Goal: Use online tool/utility: Utilize a website feature to perform a specific function

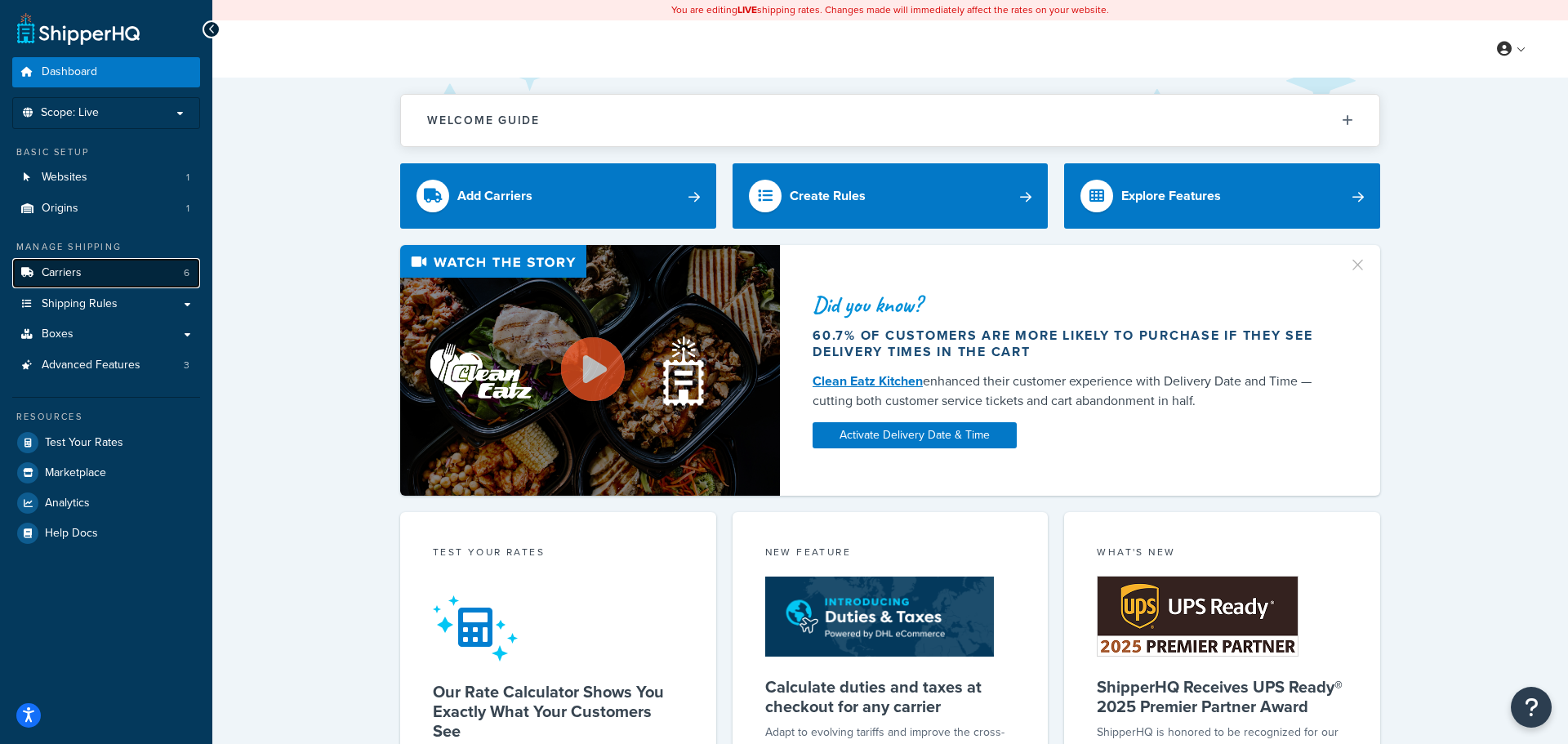
click at [98, 272] on link "Carriers 6" at bounding box center [106, 273] width 188 height 30
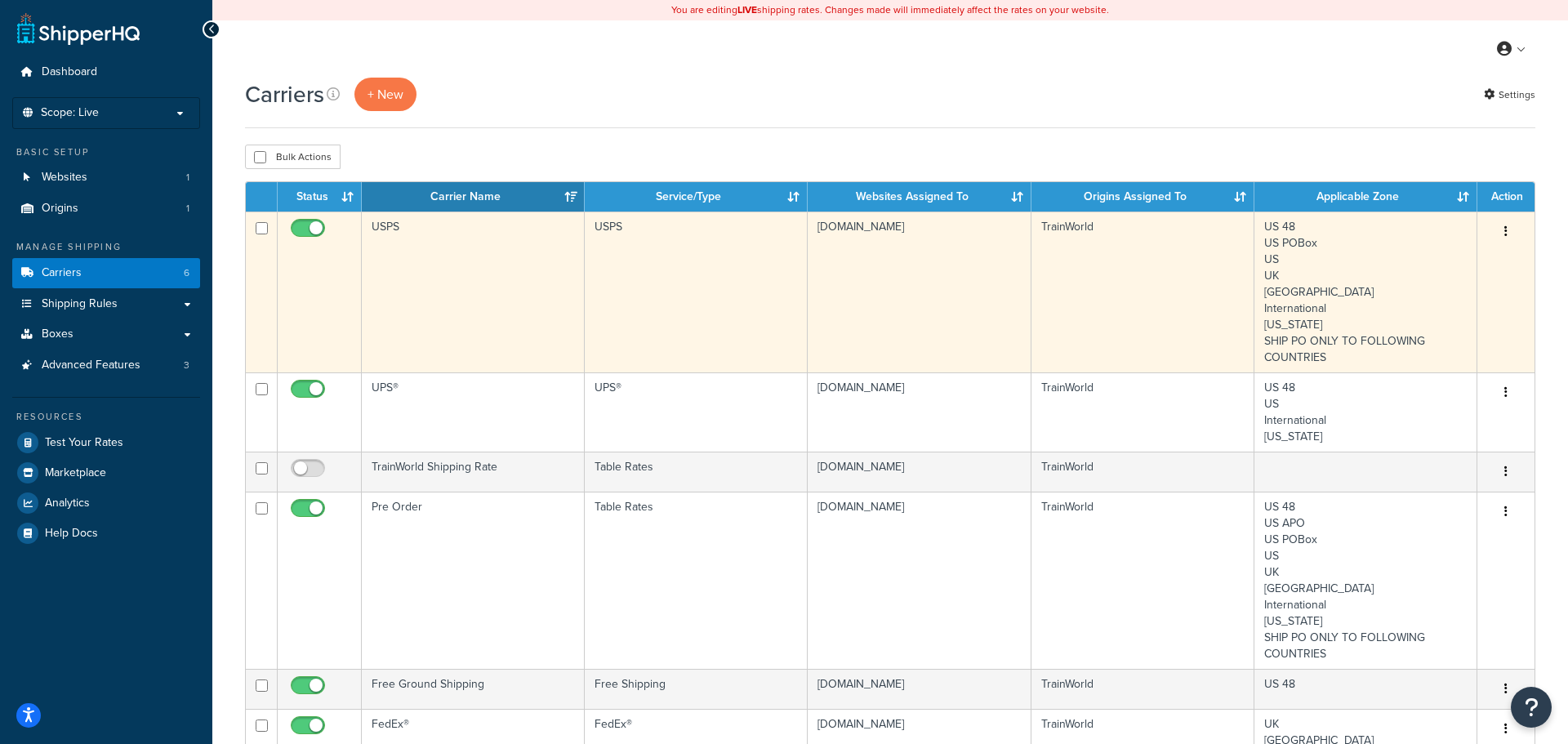
click at [1507, 233] on icon "button" at bounding box center [1506, 230] width 3 height 11
click at [1424, 265] on link "Edit" at bounding box center [1439, 265] width 129 height 34
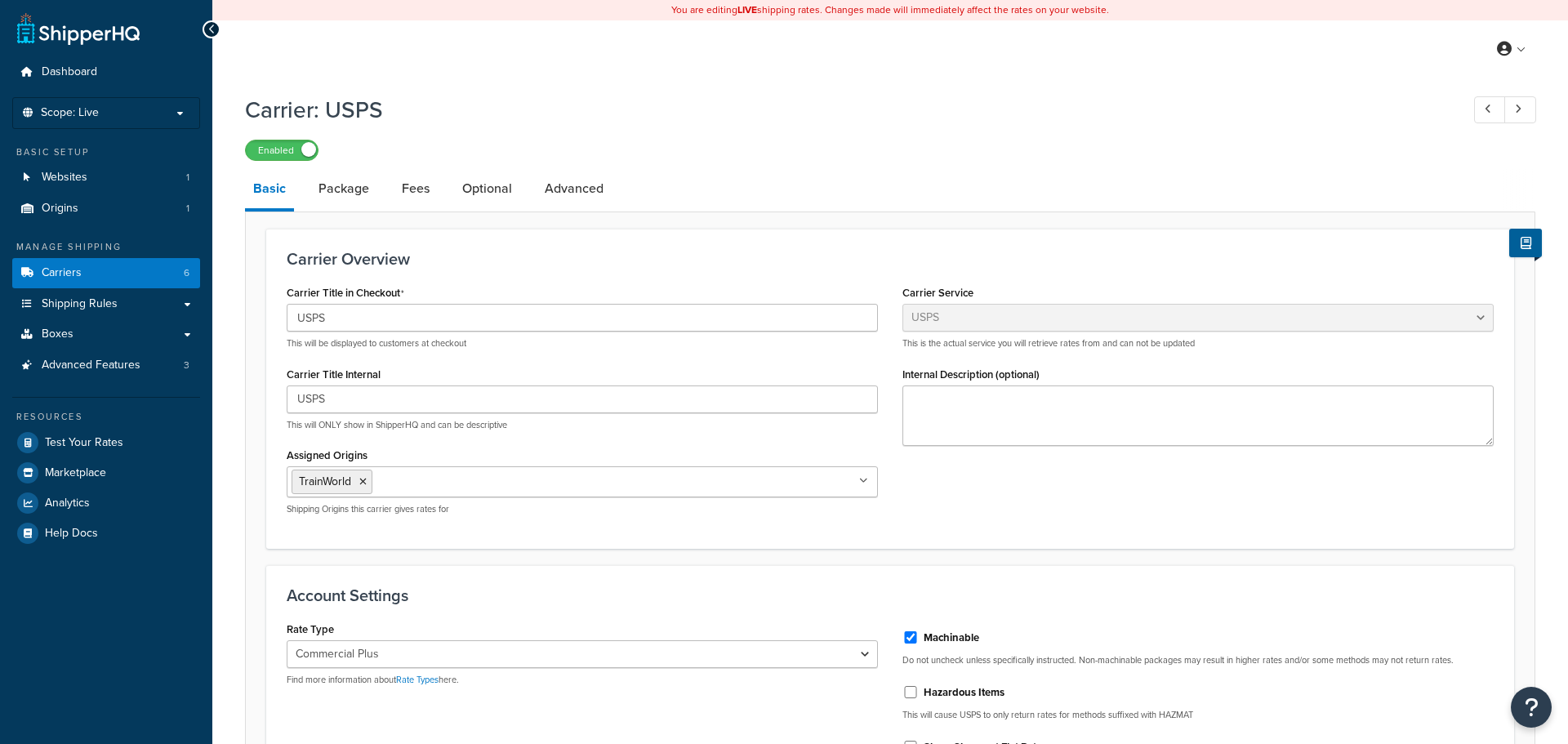
select select "usps"
select select "PLUS"
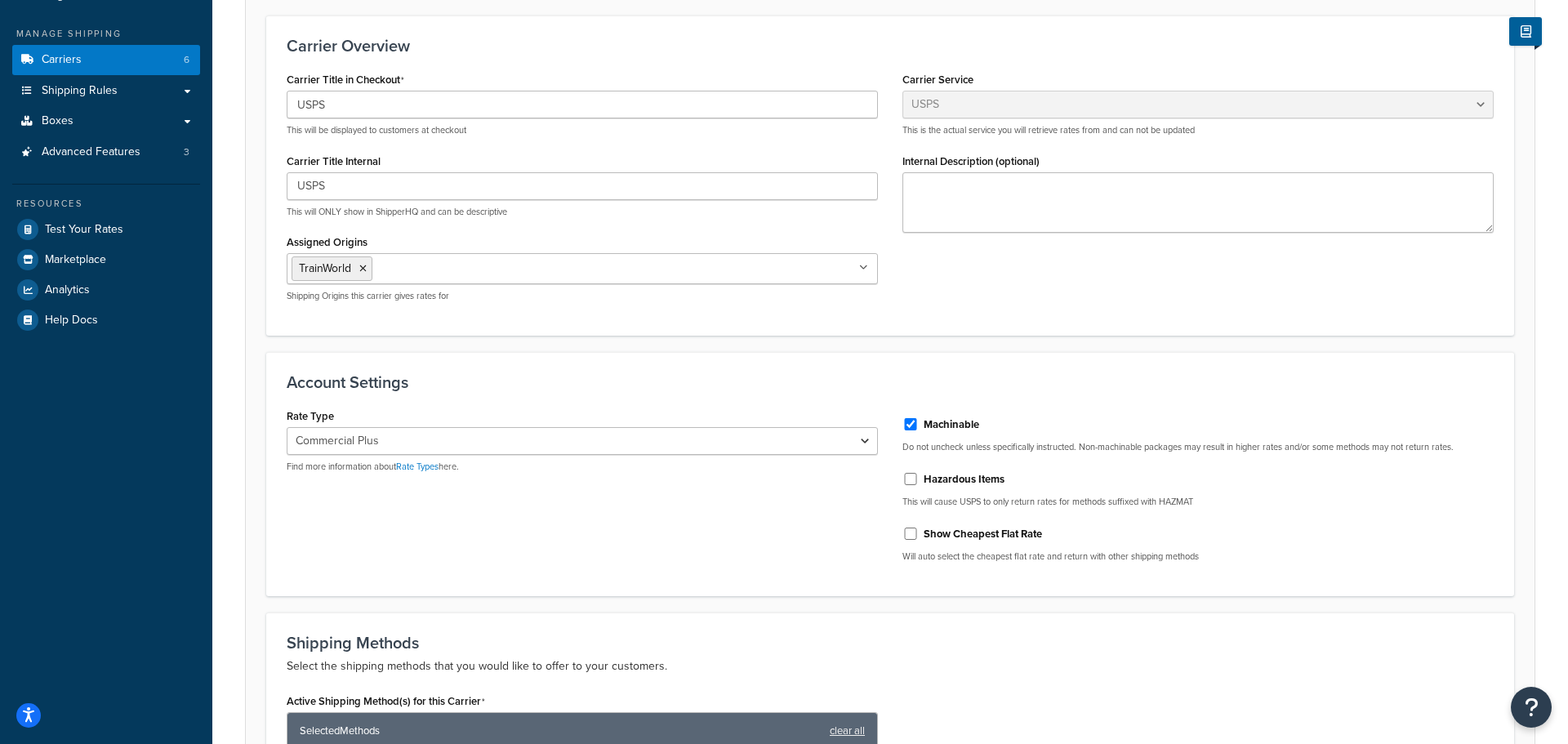
scroll to position [79, 0]
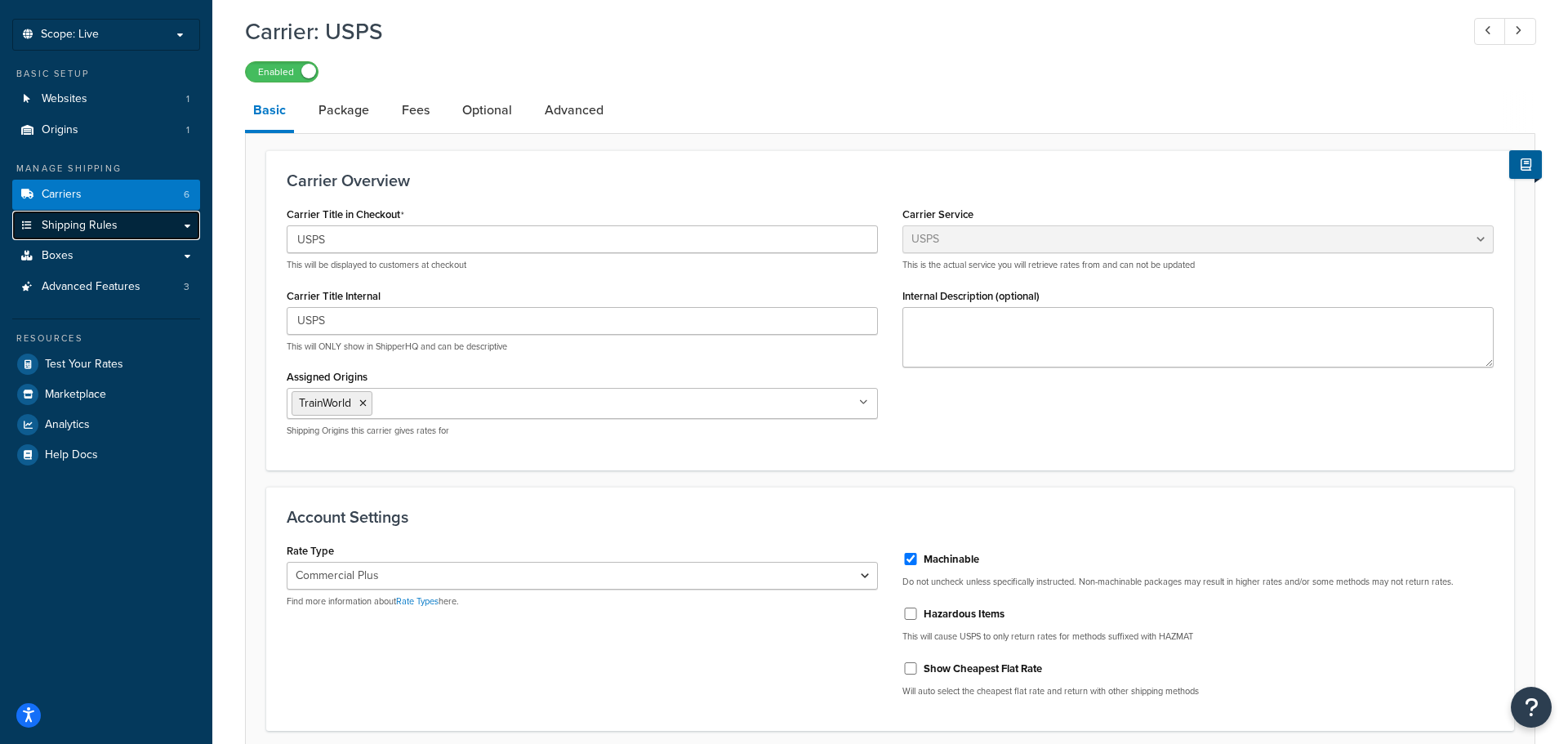
click at [128, 227] on link "Shipping Rules" at bounding box center [106, 225] width 188 height 30
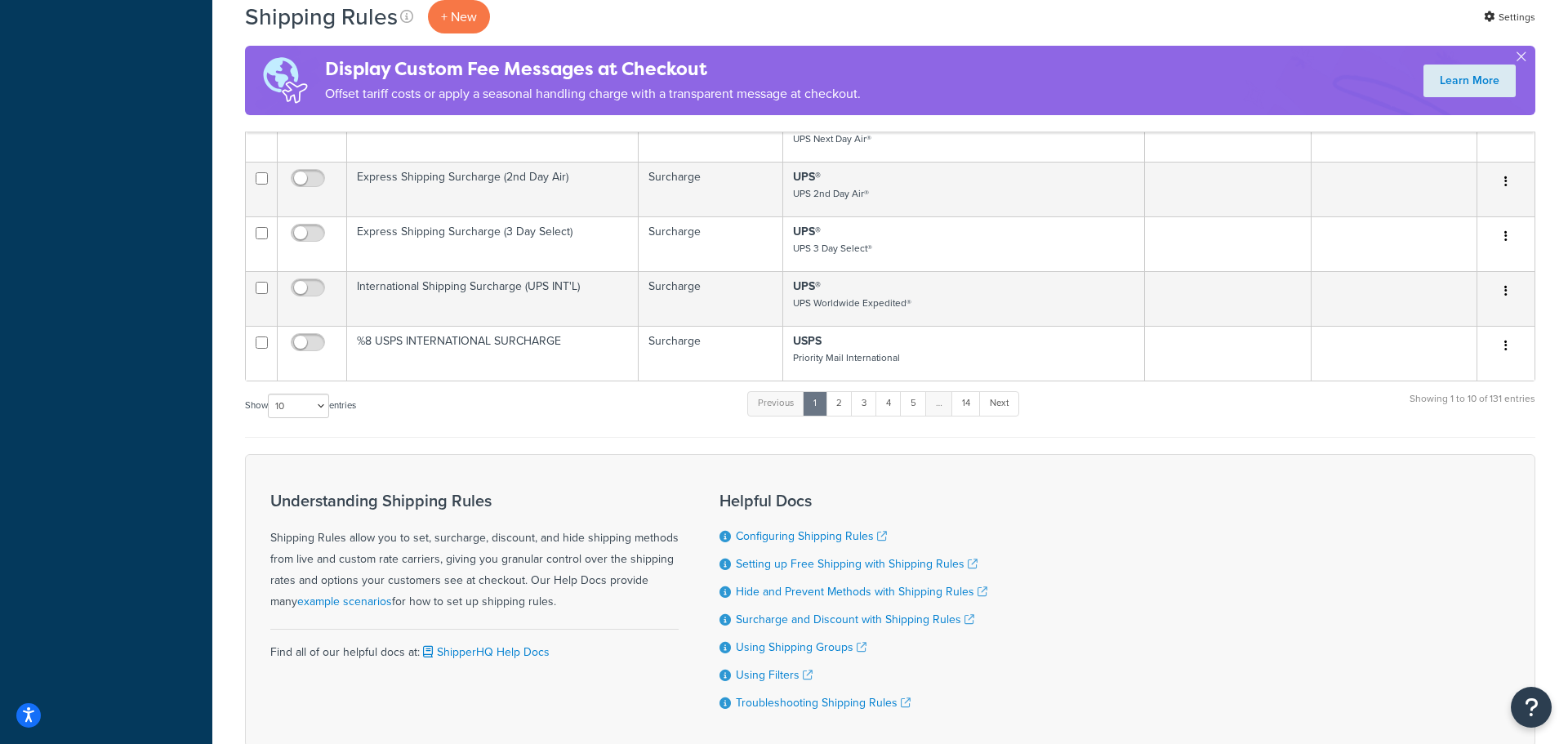
scroll to position [959, 0]
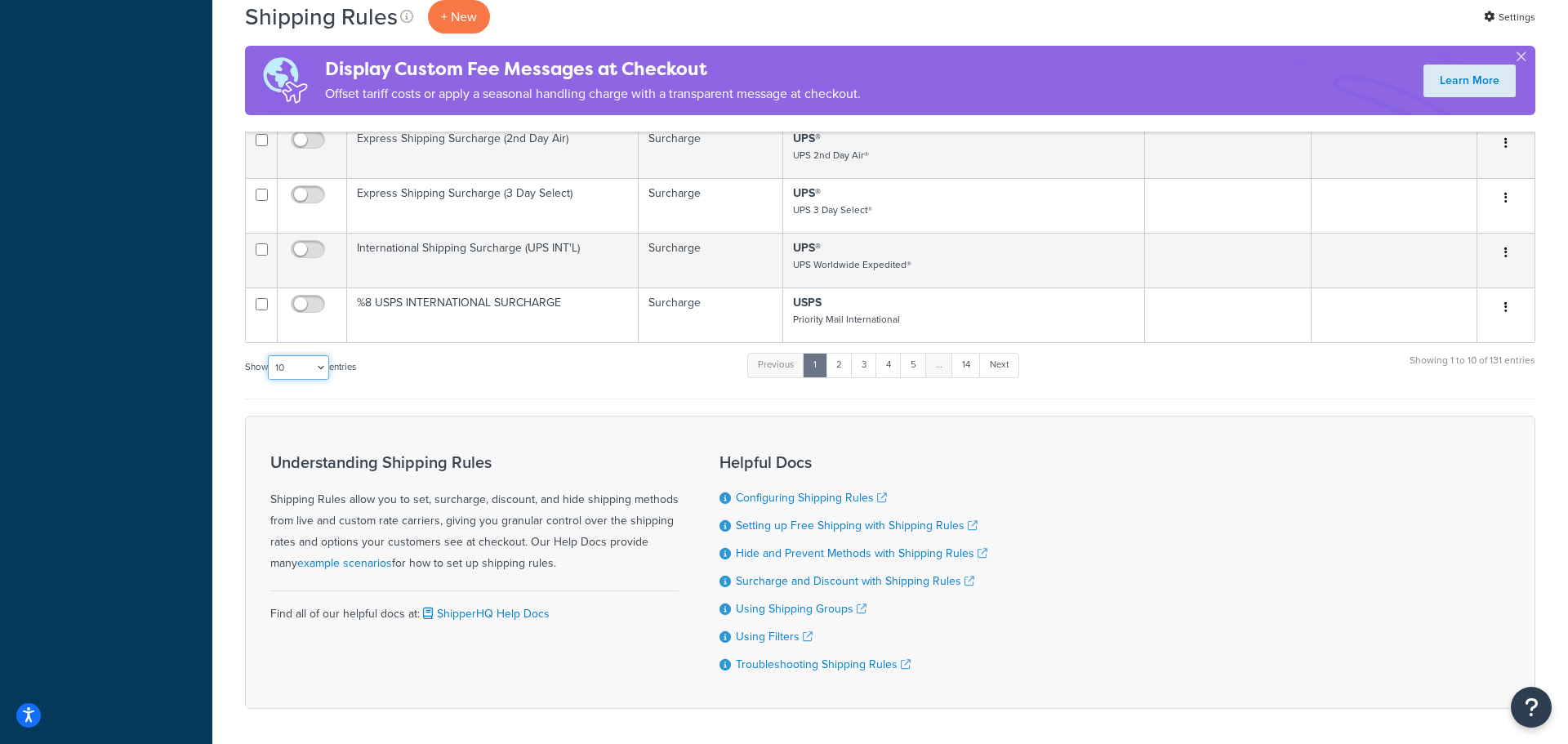
click at [297, 377] on select "10 15 25 50 100 1000" at bounding box center [298, 367] width 61 height 24
select select "1000"
click at [269, 369] on select "10 15 25 50 100 1000" at bounding box center [298, 367] width 61 height 24
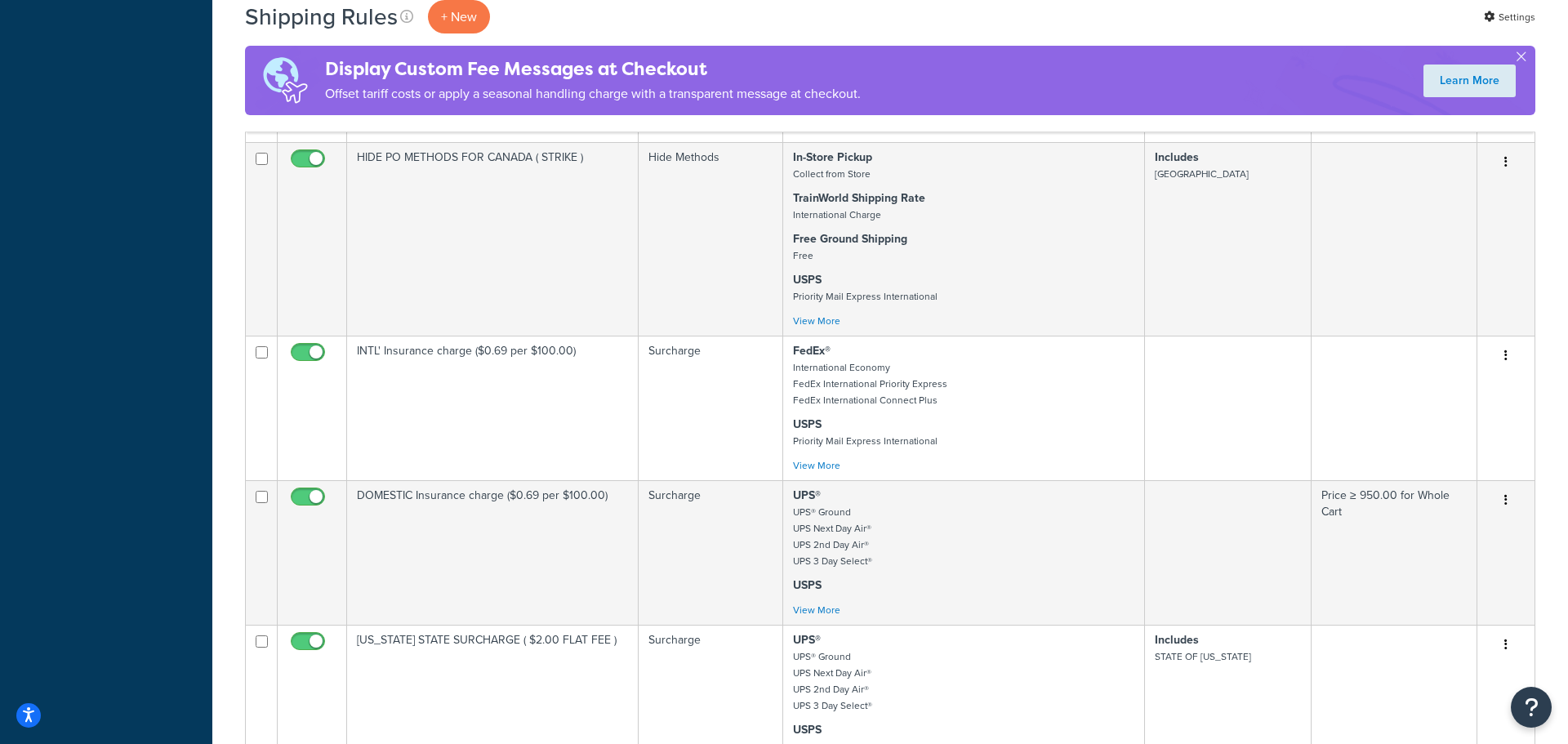
scroll to position [11700, 0]
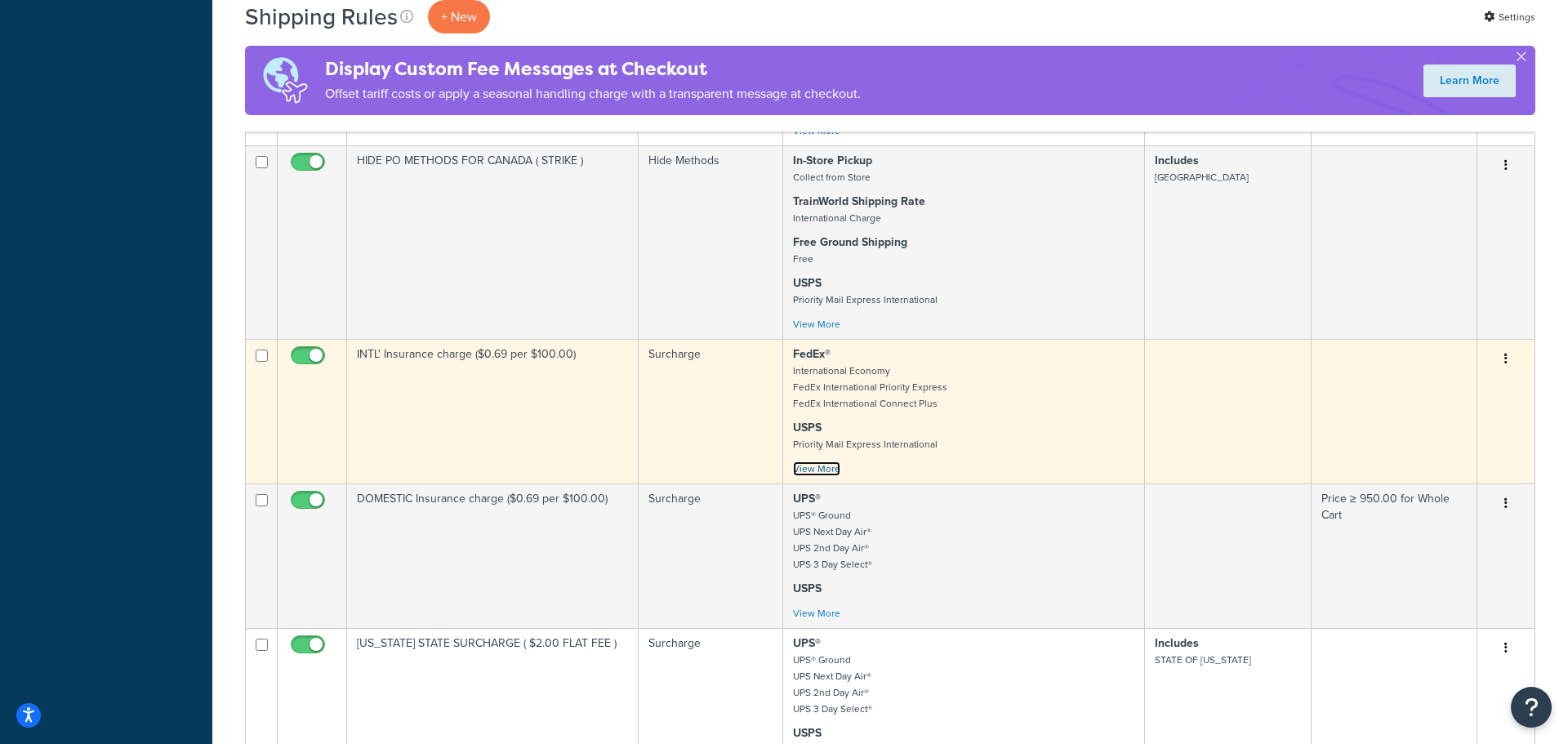
click at [815, 476] on link "View More" at bounding box center [816, 468] width 47 height 15
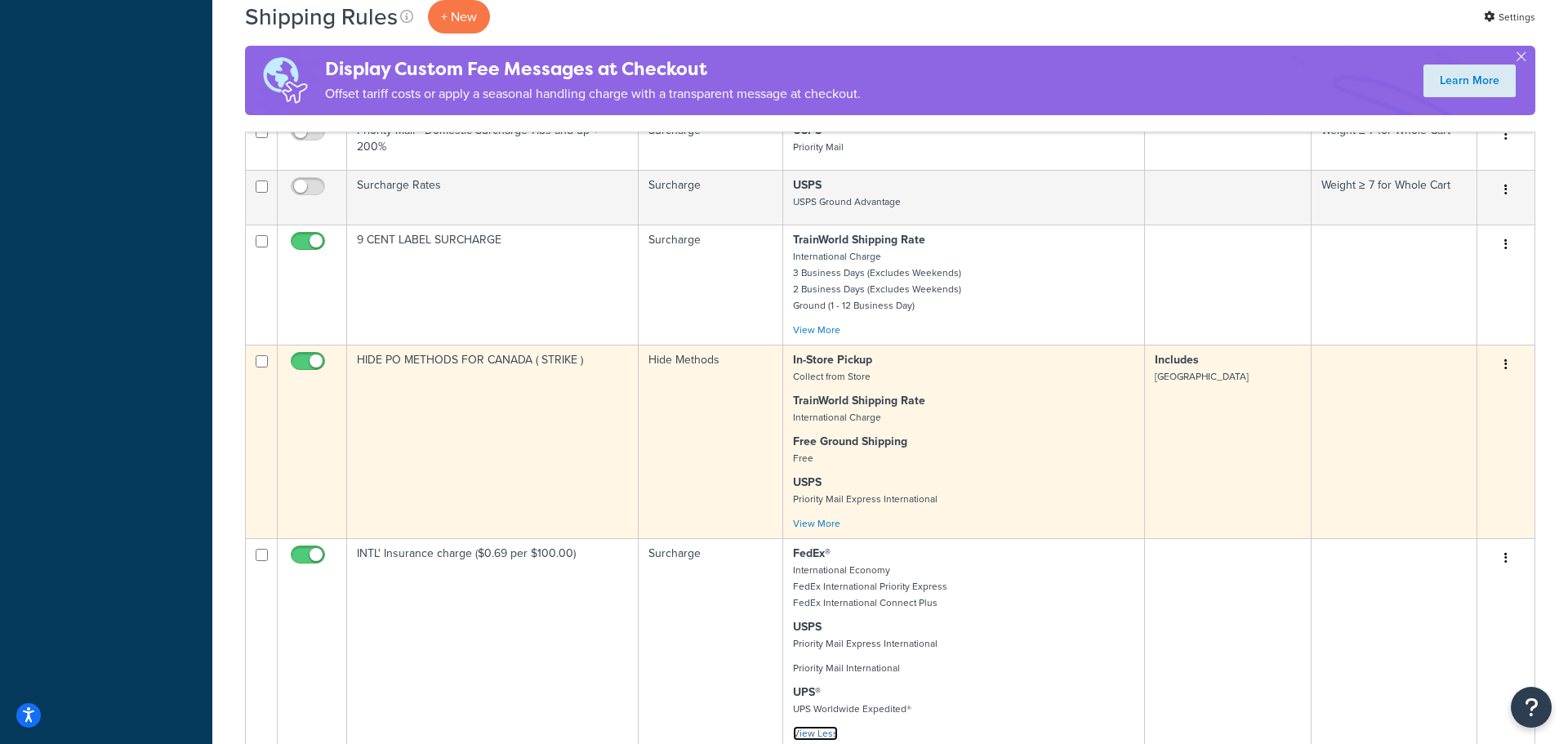
scroll to position [11606, 0]
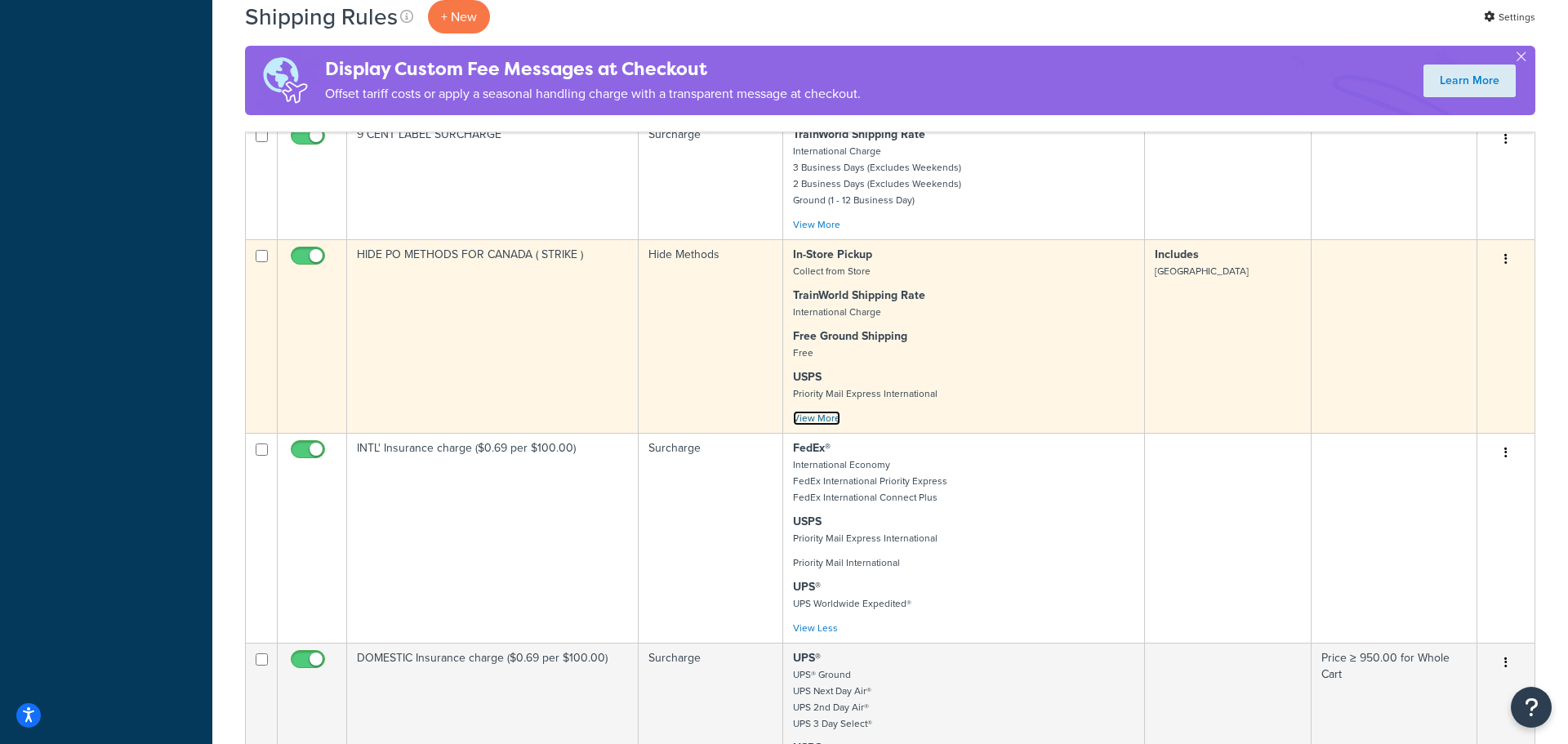
click at [808, 426] on link "View More" at bounding box center [816, 418] width 47 height 15
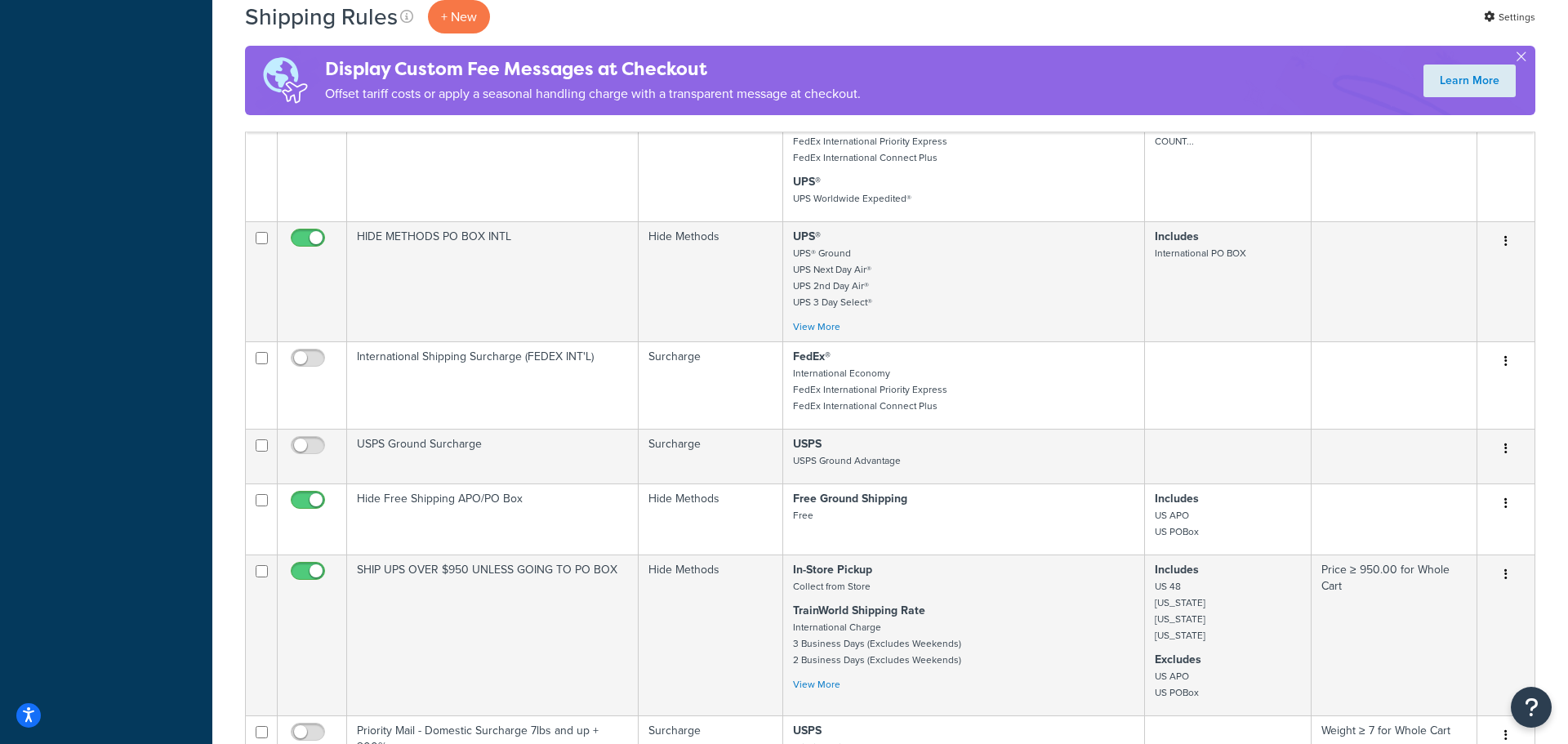
scroll to position [10898, 0]
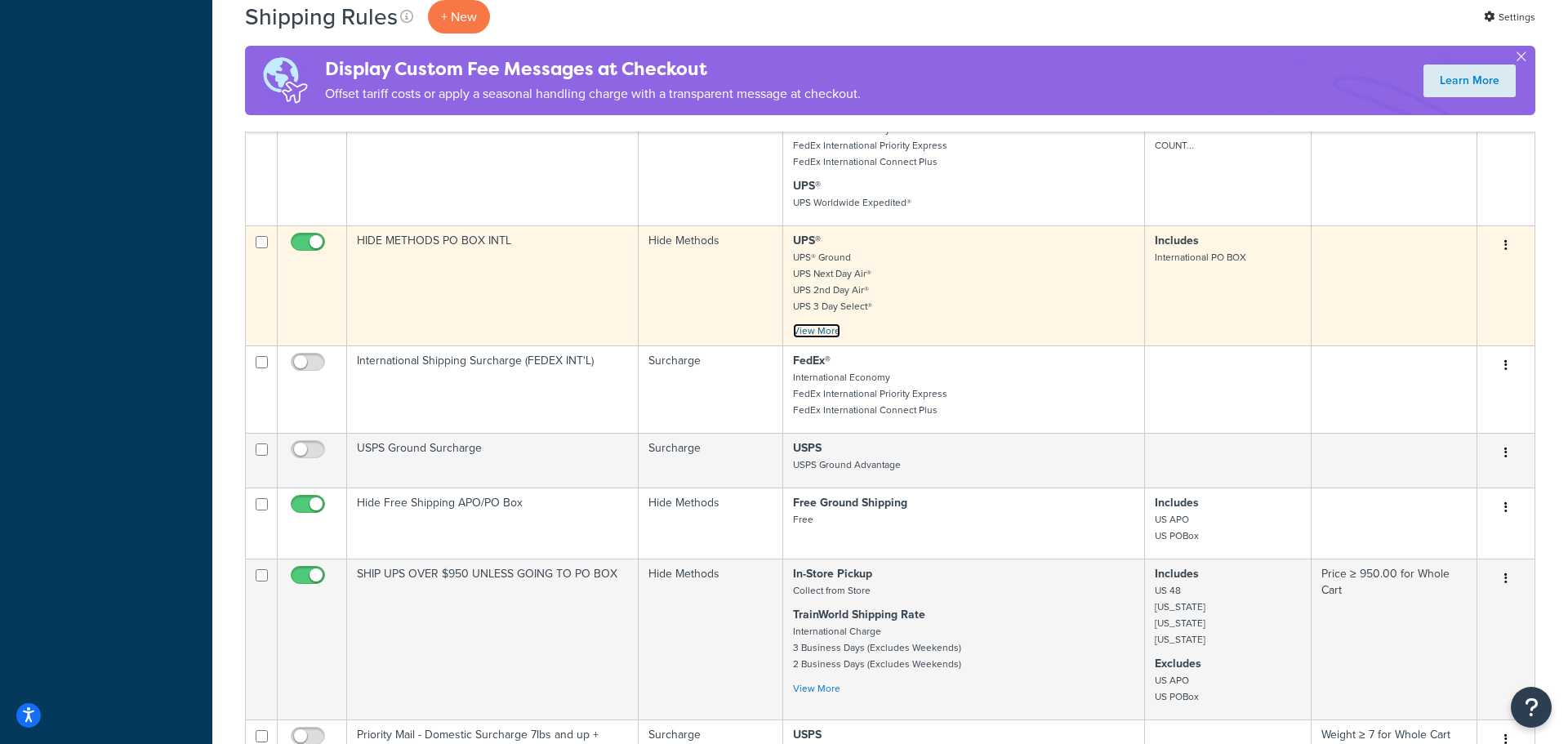
click at [828, 338] on link "View More" at bounding box center [816, 331] width 47 height 15
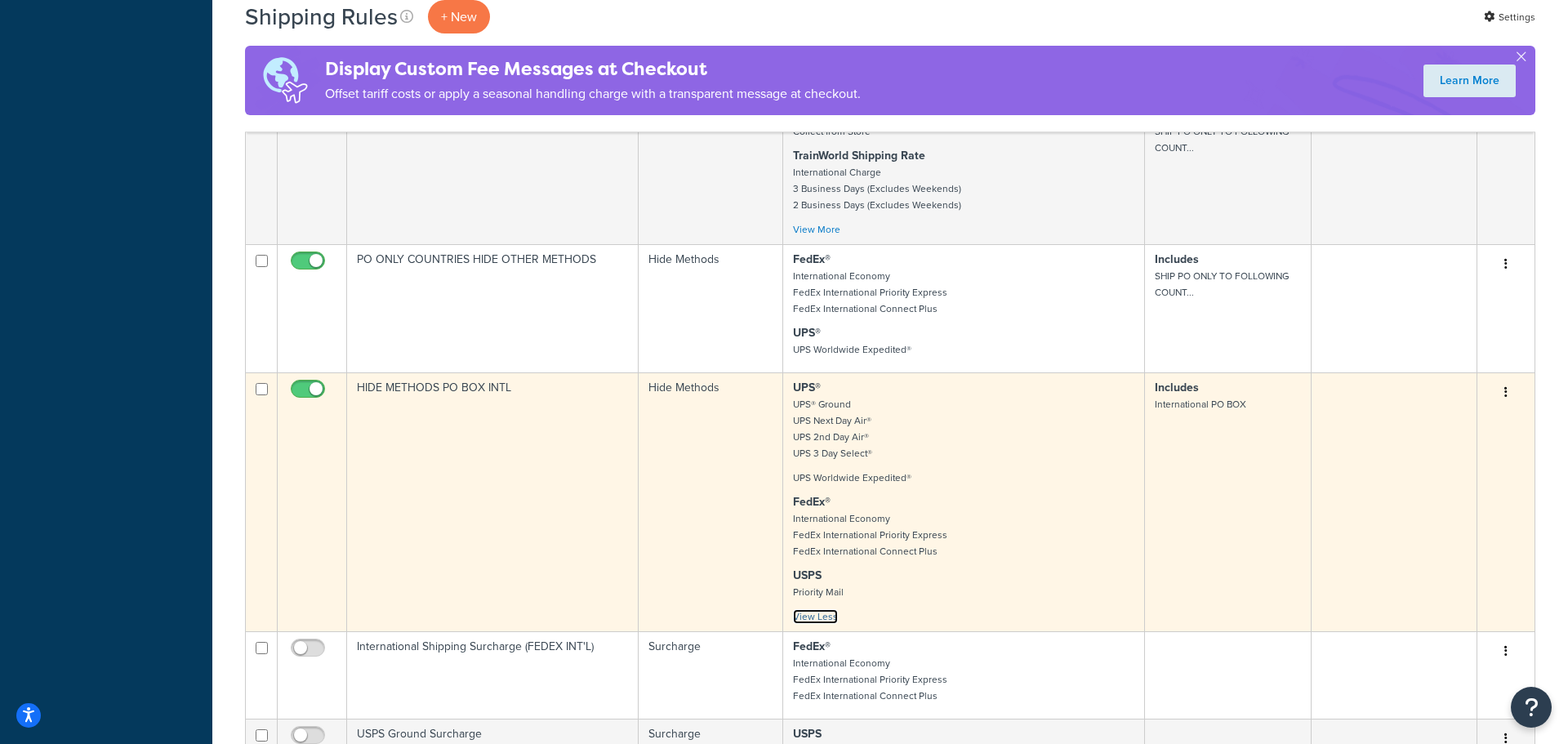
scroll to position [10747, 0]
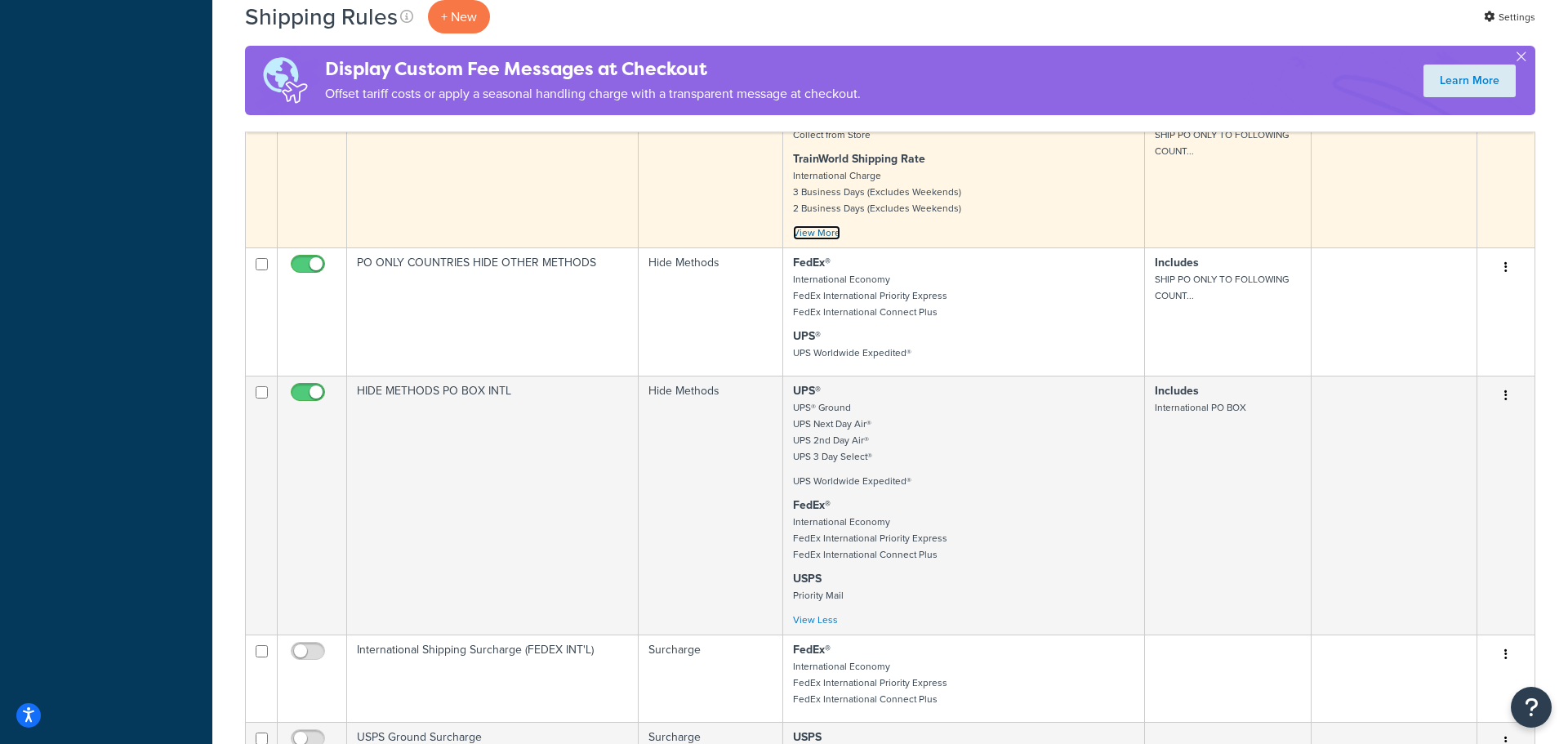
click at [820, 240] on link "View More" at bounding box center [816, 232] width 47 height 15
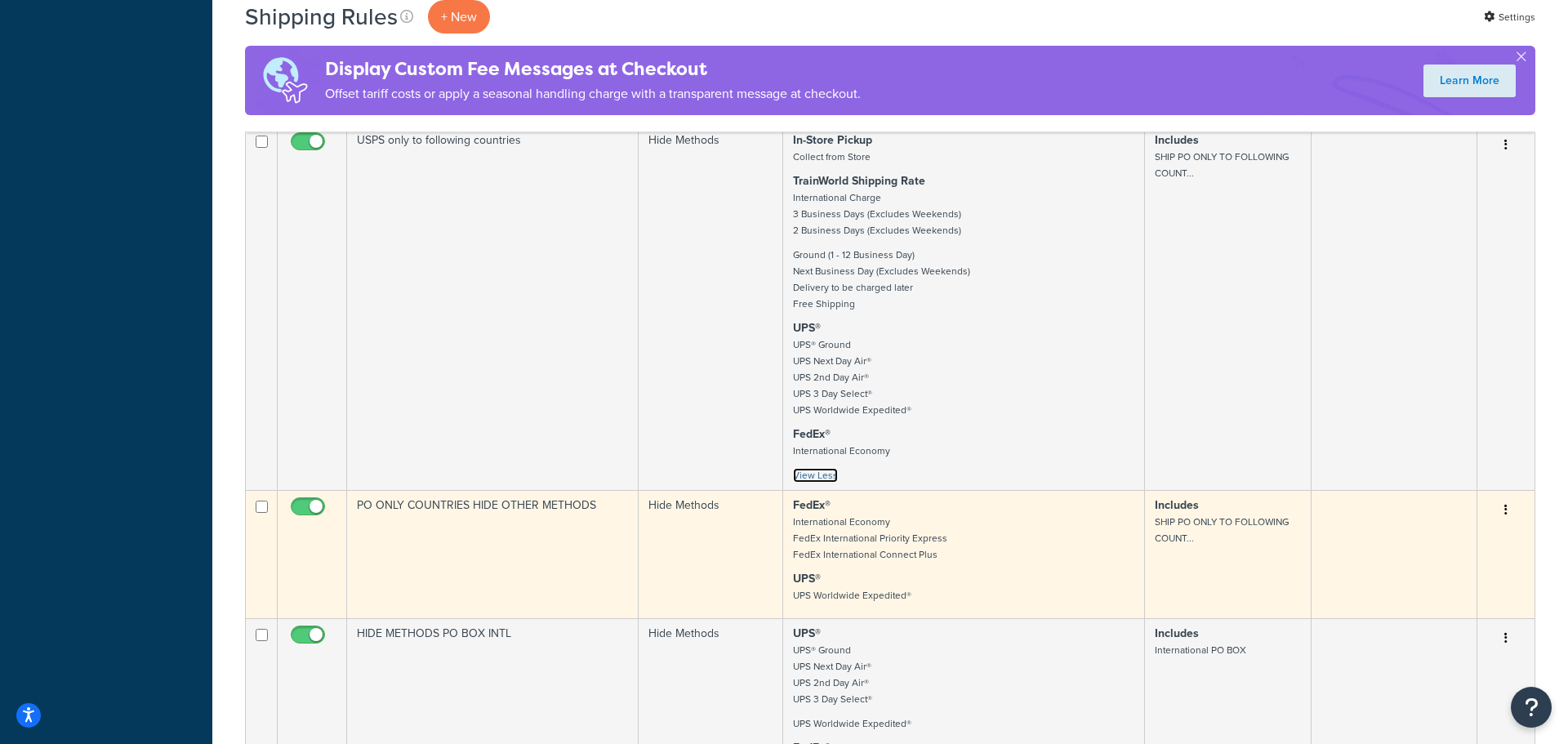
scroll to position [10726, 0]
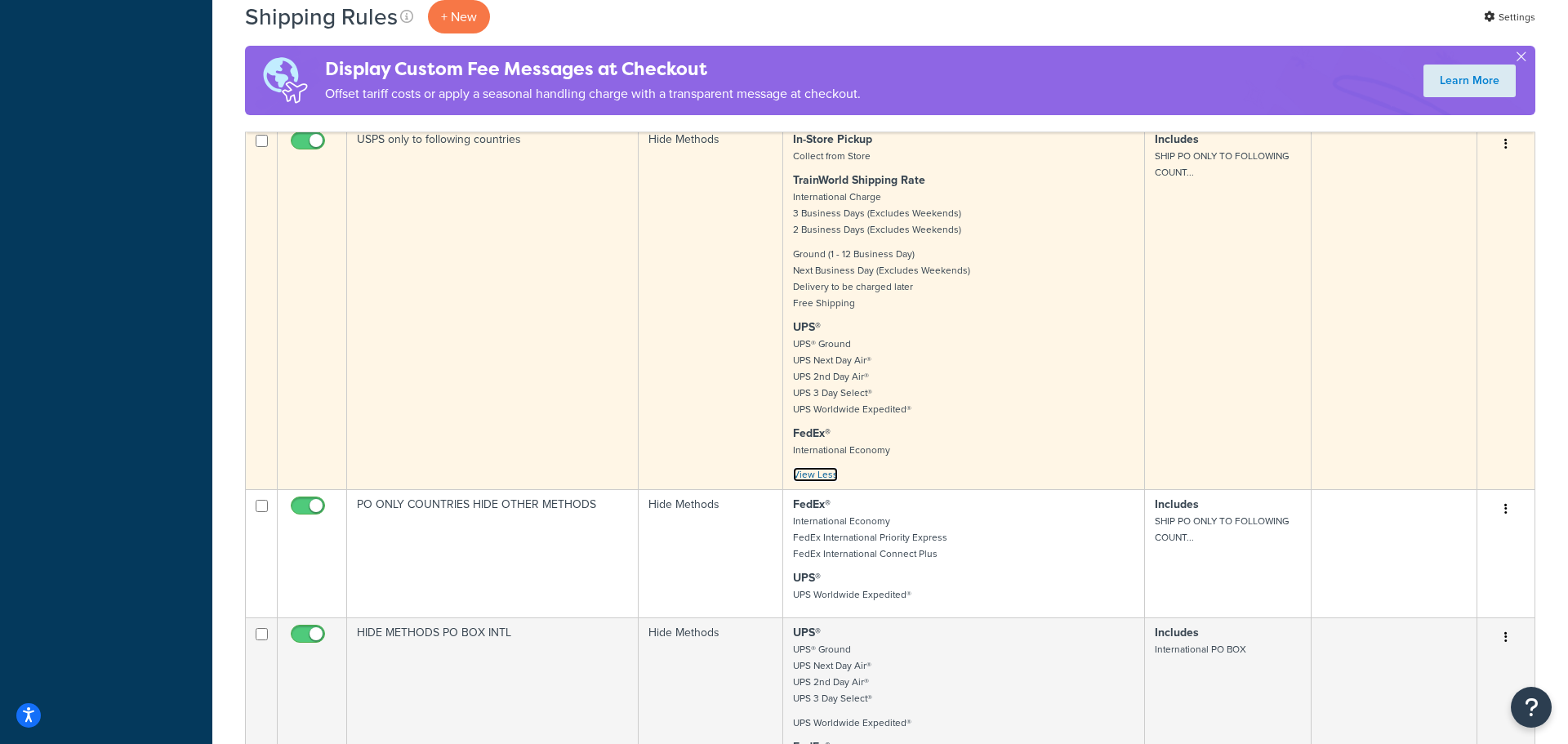
click at [807, 482] on link "View Less" at bounding box center [815, 474] width 45 height 15
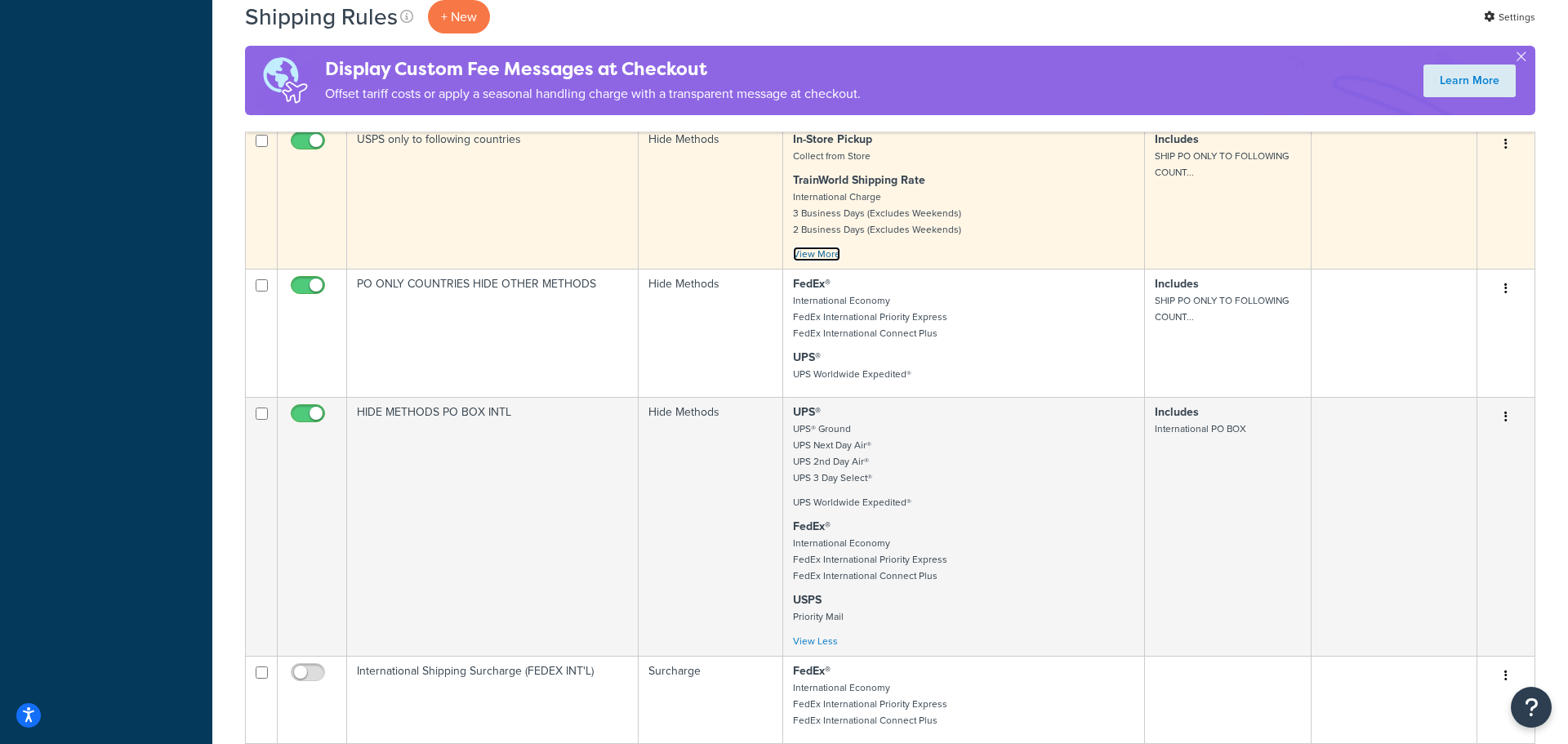
click at [820, 262] on link "View More" at bounding box center [816, 254] width 47 height 15
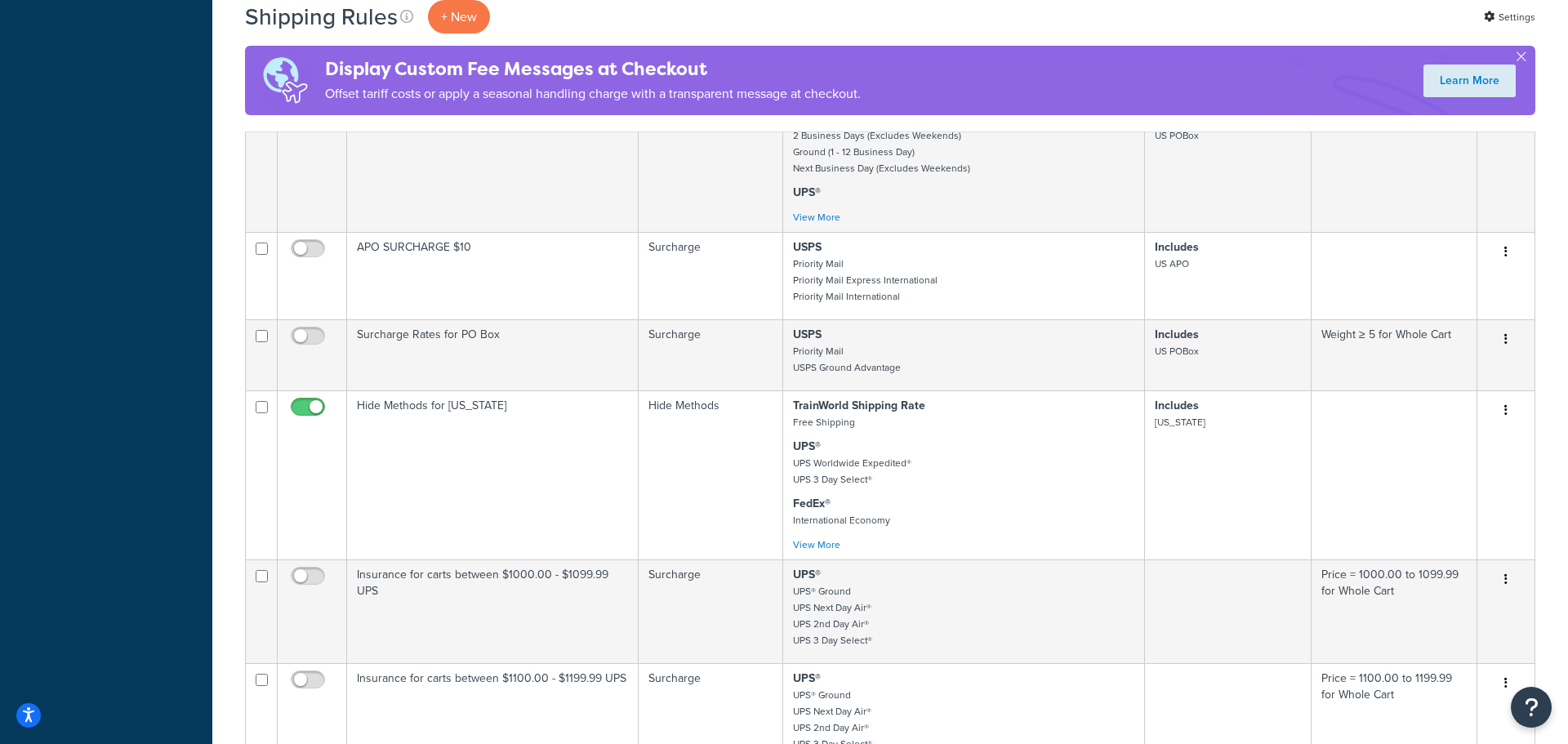
scroll to position [0, 0]
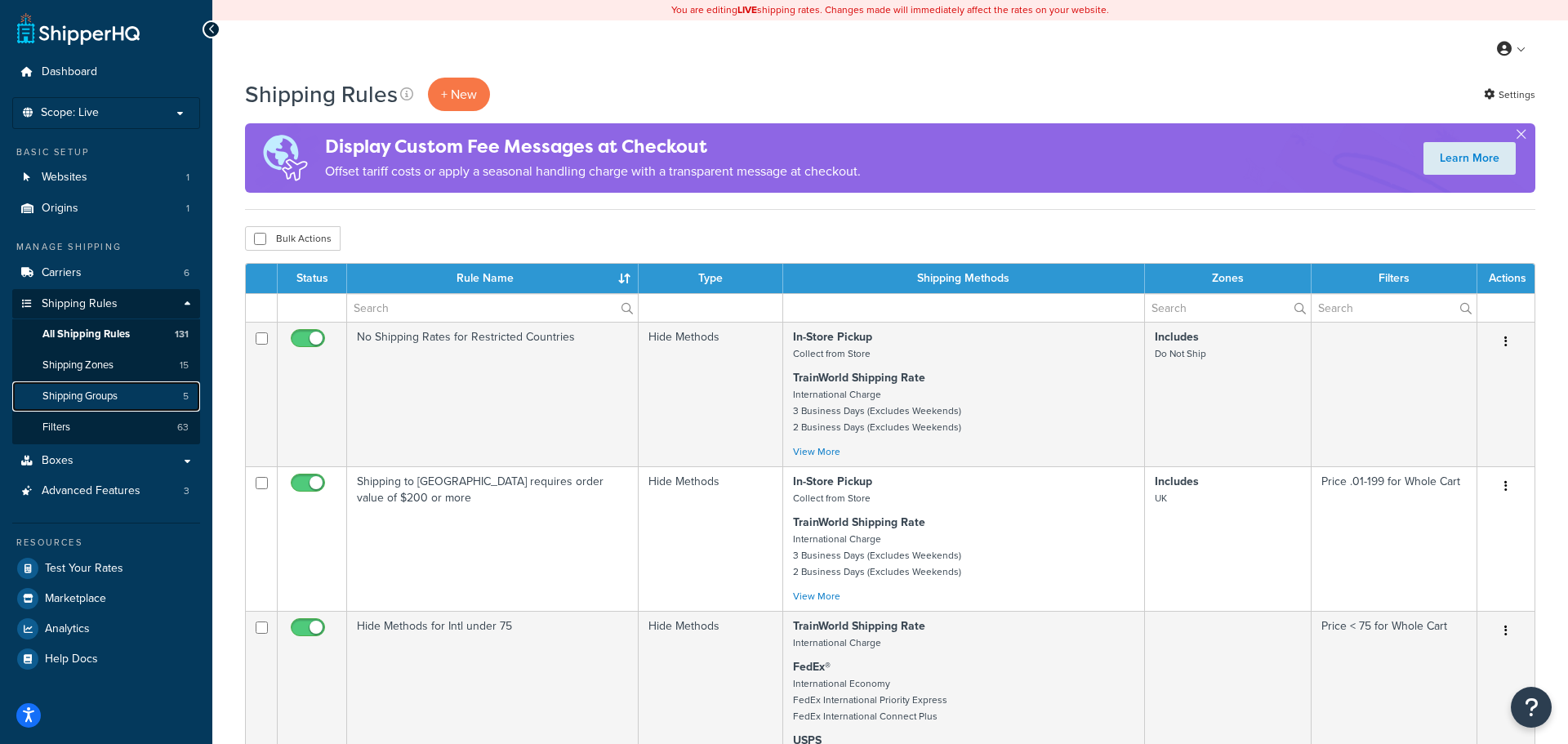
click at [100, 385] on link "Shipping Groups 5" at bounding box center [106, 396] width 188 height 30
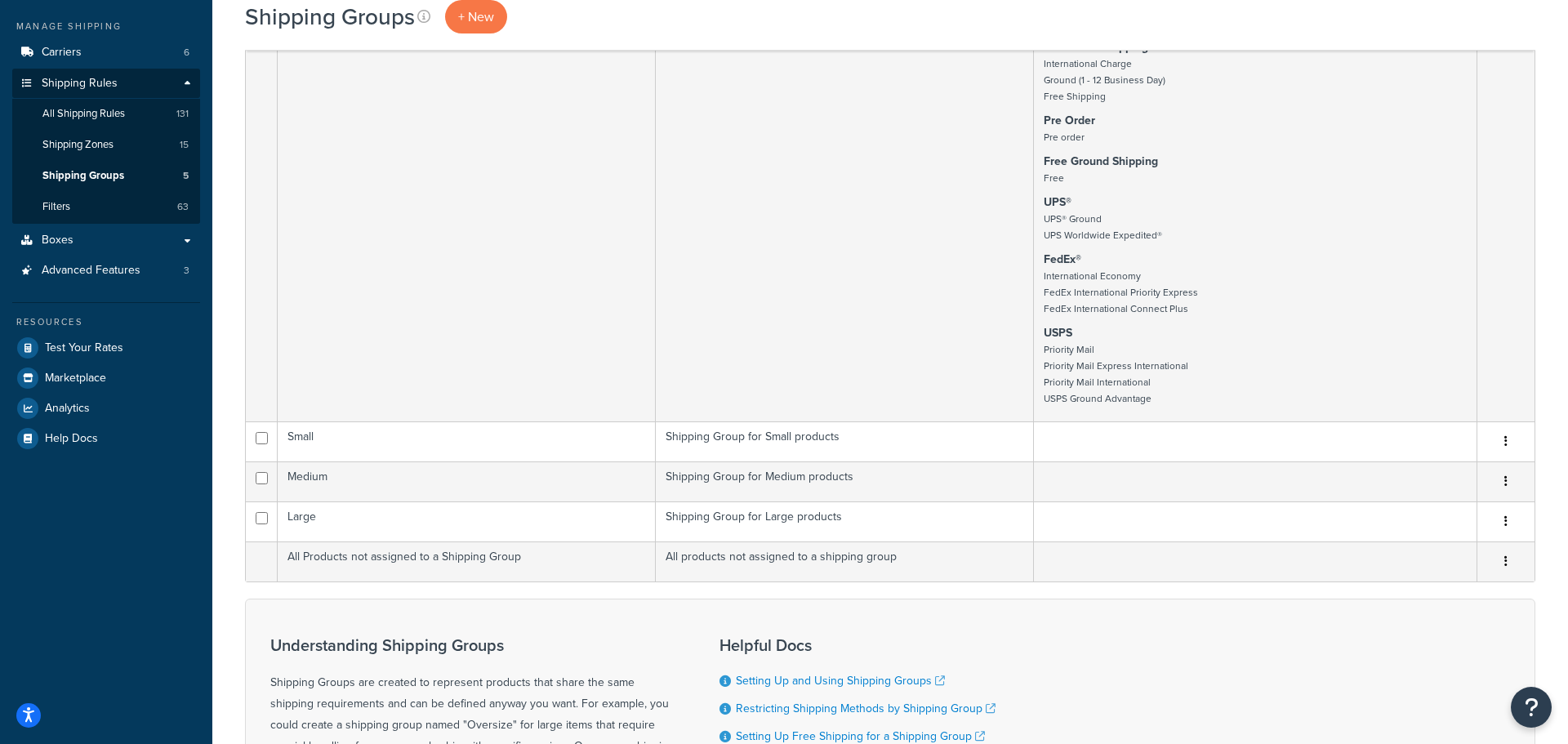
scroll to position [166, 0]
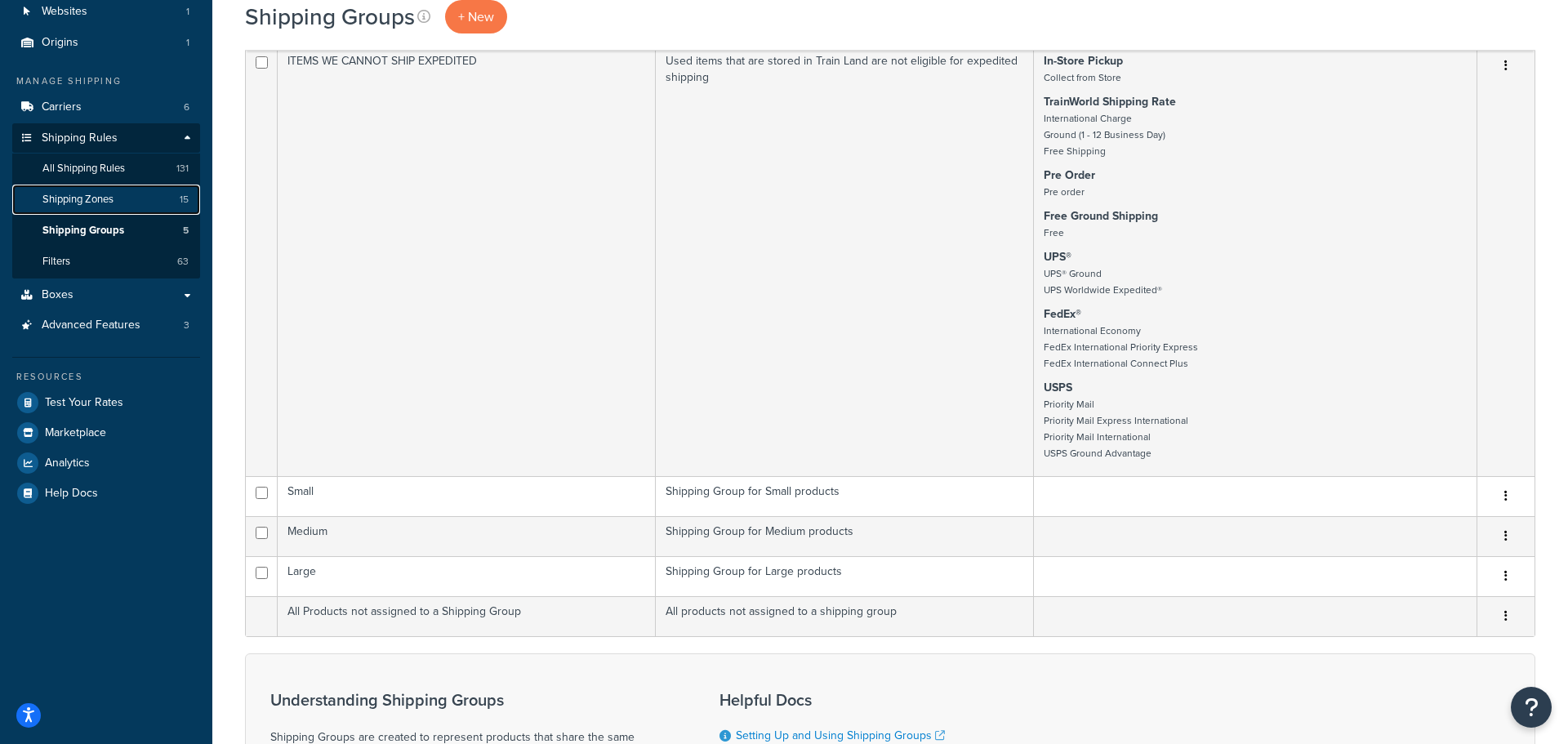
click at [119, 204] on link "Shipping Zones 15" at bounding box center [106, 199] width 188 height 30
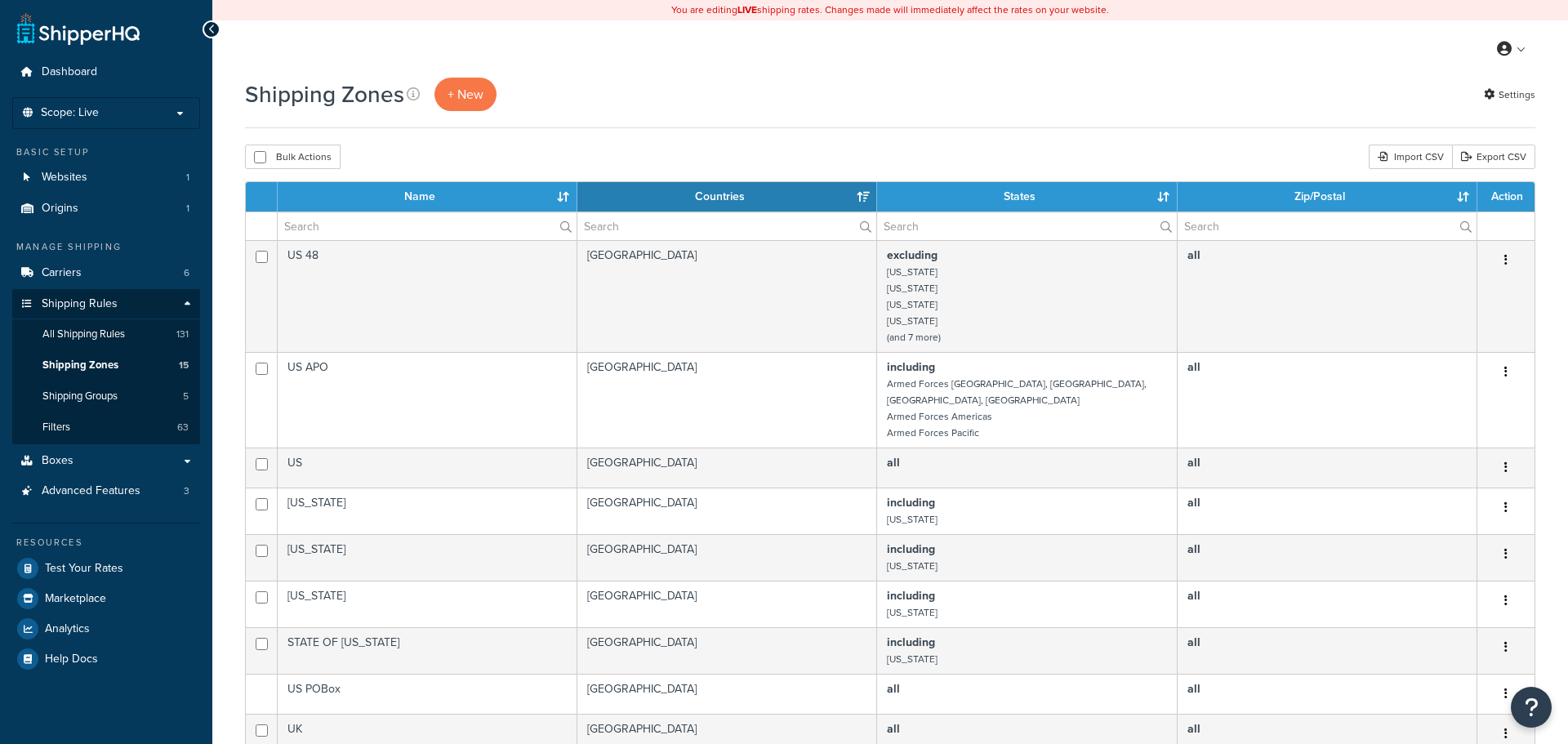
select select "15"
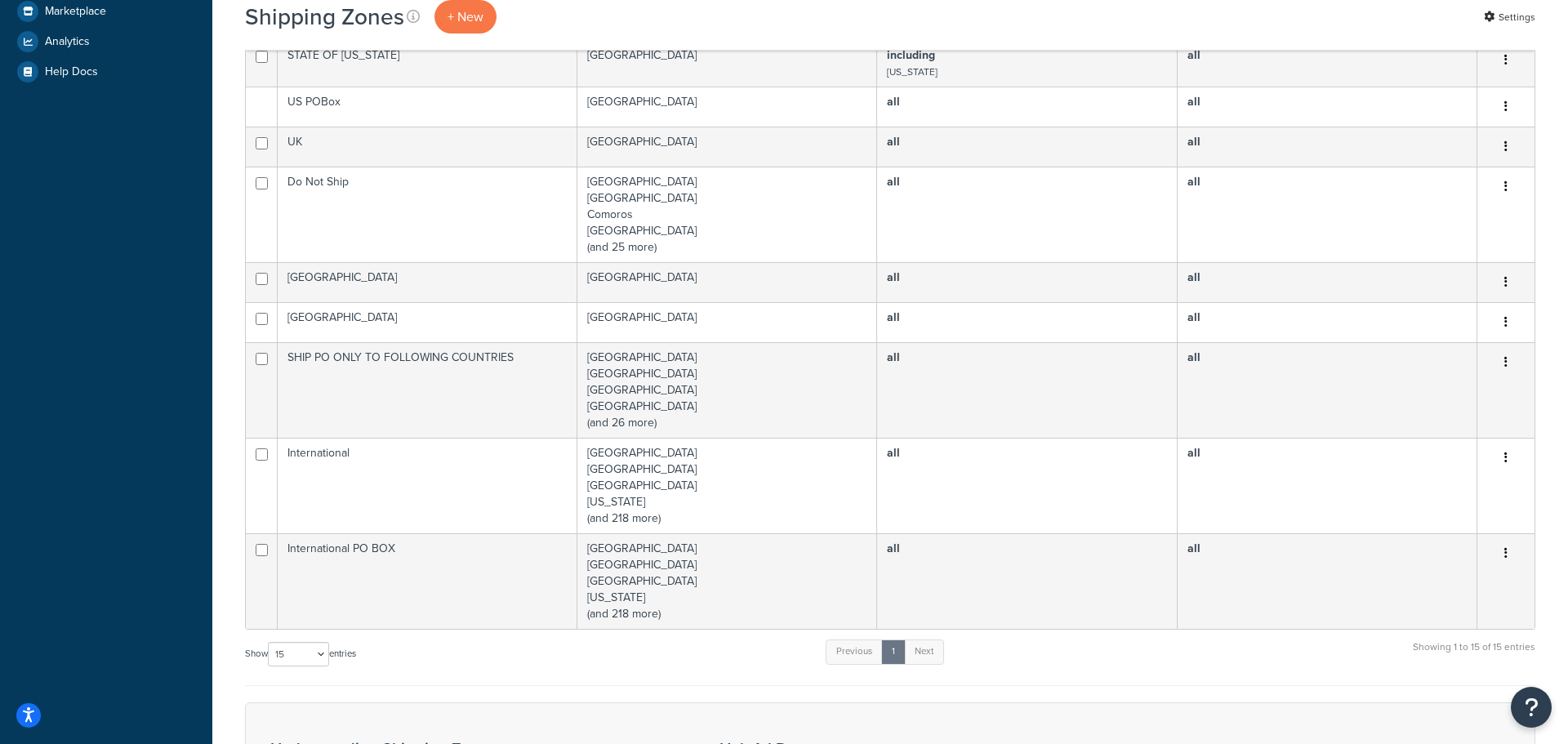
scroll to position [589, 0]
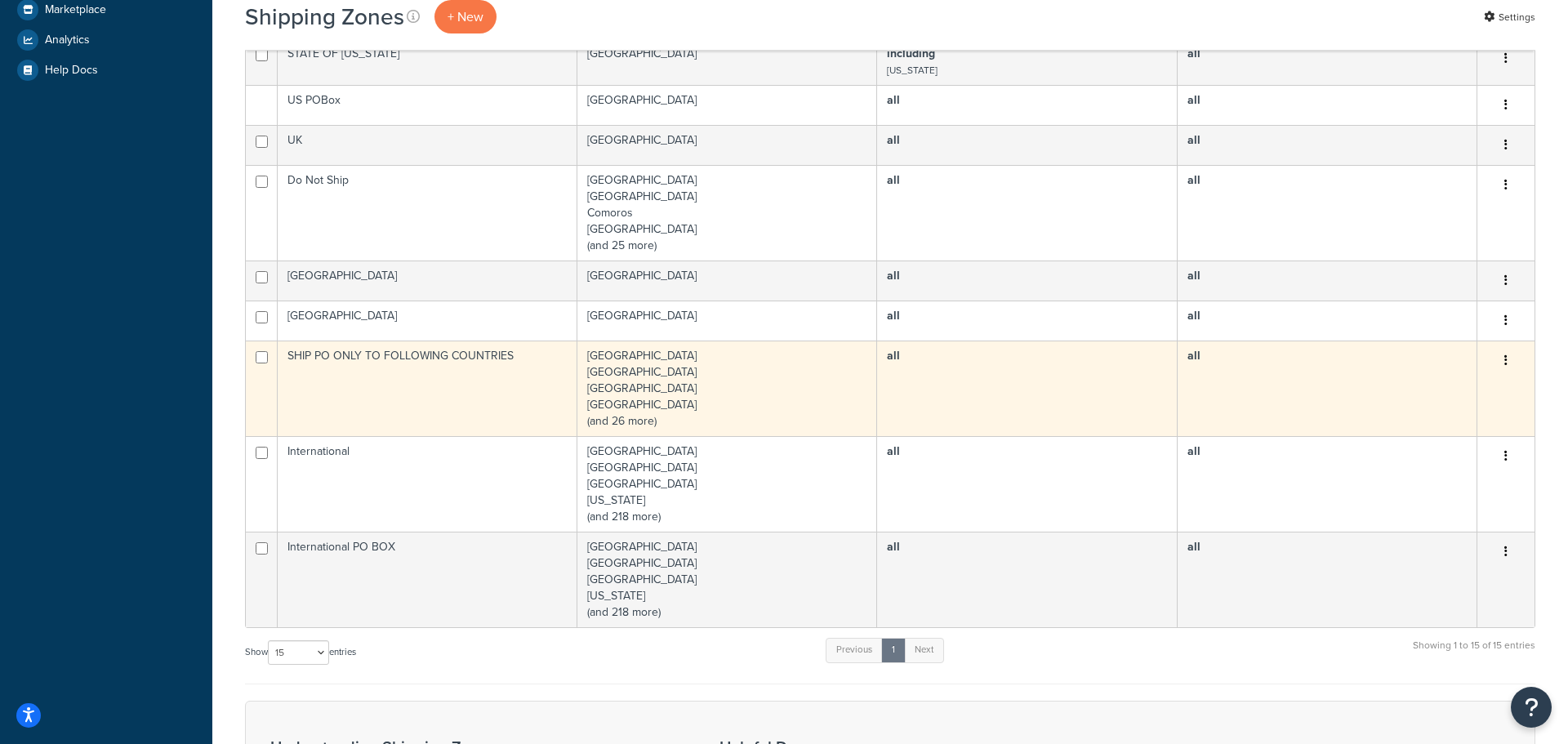
click at [627, 409] on td "Austria Belgium Bulgaria Croatia (and 26 more)" at bounding box center [727, 388] width 300 height 96
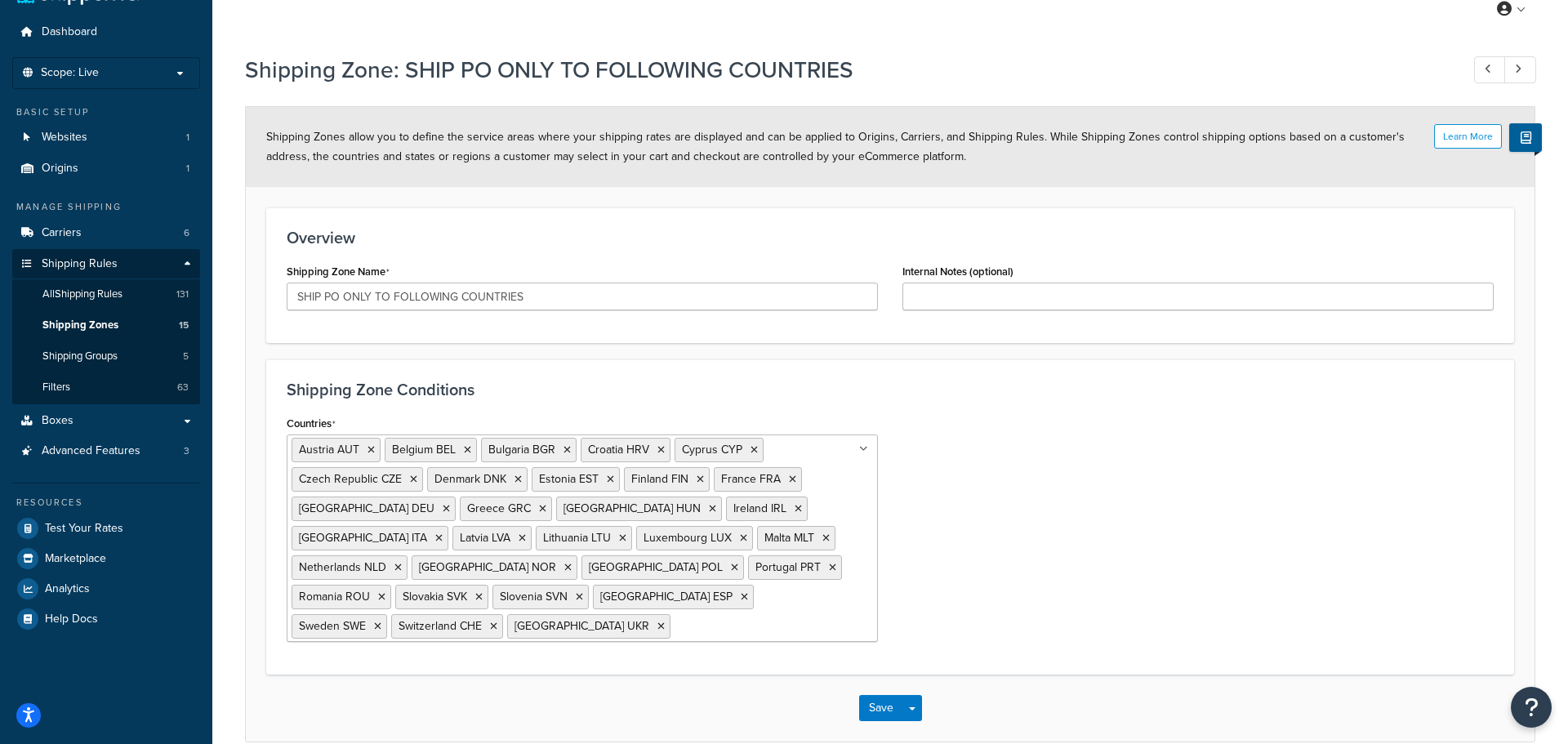
scroll to position [39, 0]
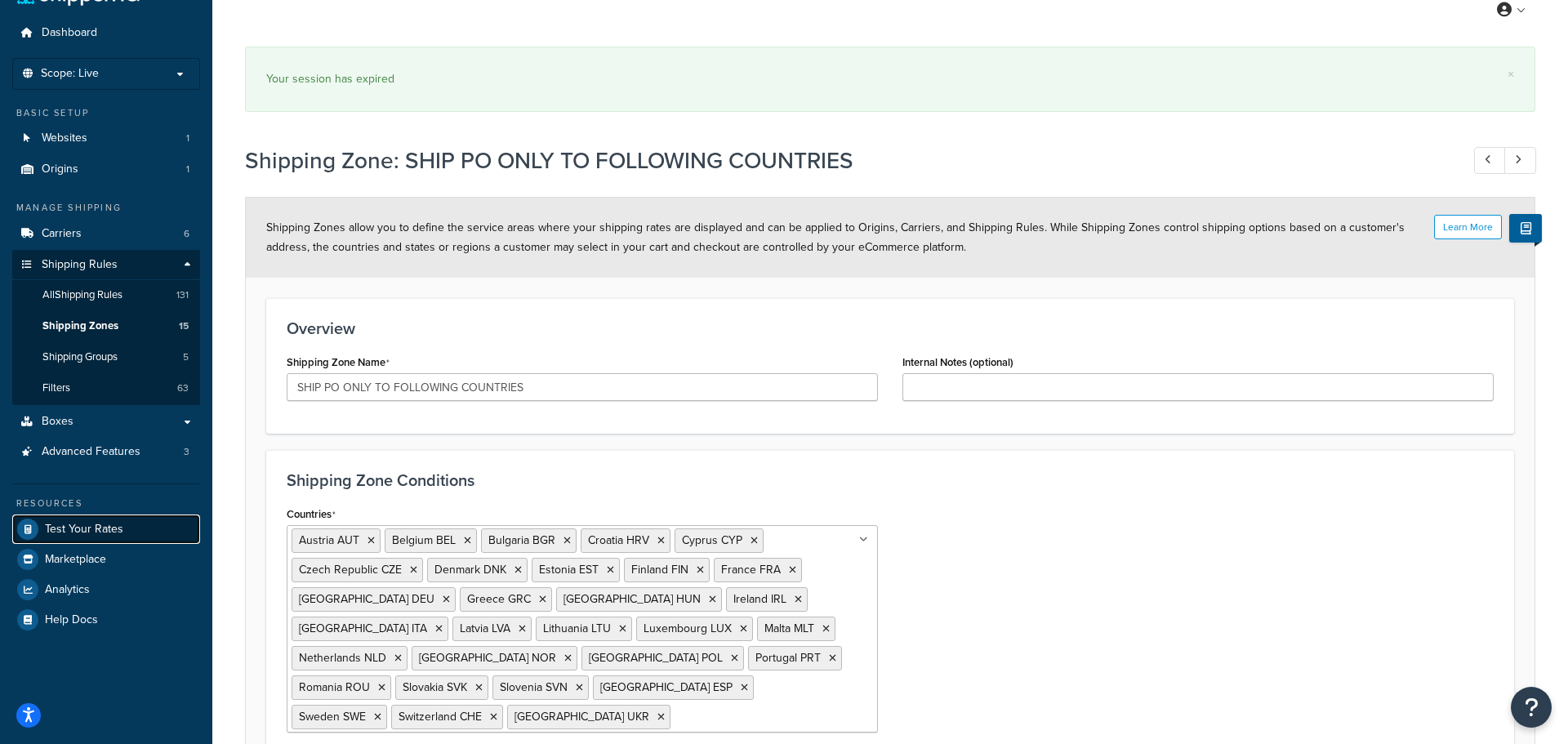
click at [88, 536] on span "Test Your Rates" at bounding box center [84, 529] width 79 height 14
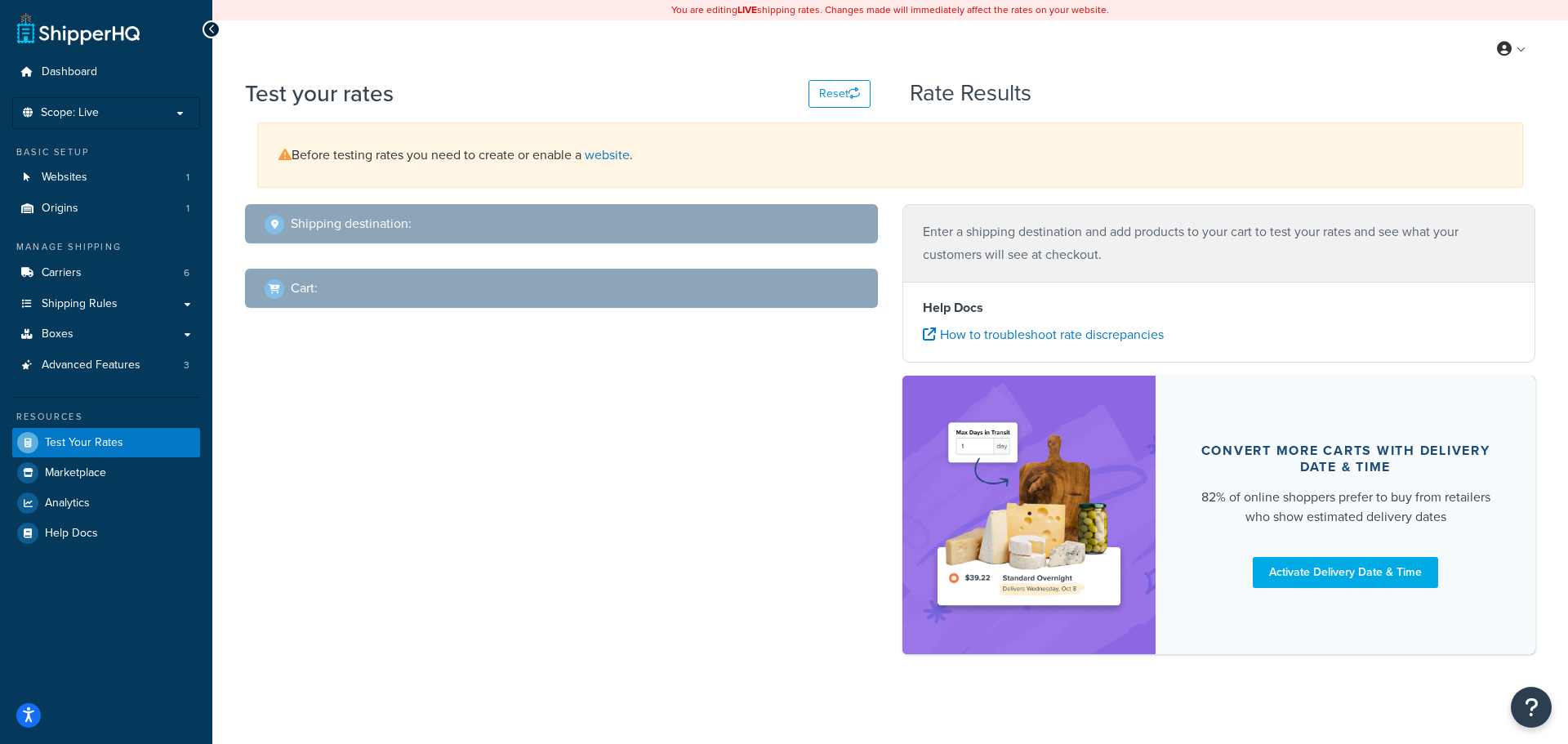
select select "TX"
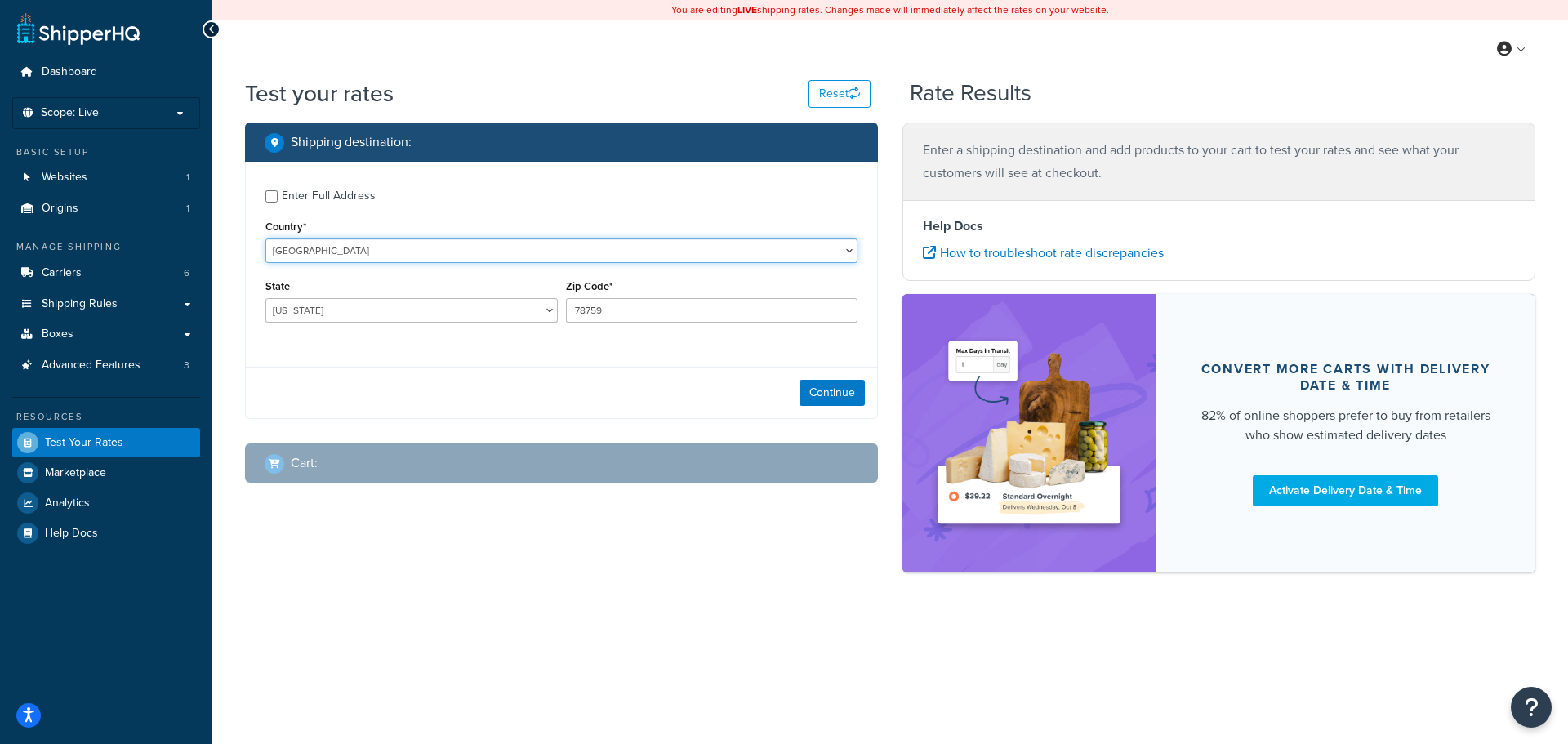
click at [313, 243] on select "United States United Kingdom Afghanistan Åland Islands Albania Algeria American…" at bounding box center [561, 250] width 592 height 24
select select "AR"
click at [265, 239] on select "United States United Kingdom Afghanistan Åland Islands Albania Algeria American…" at bounding box center [561, 250] width 592 height 24
click at [676, 299] on input "78759" at bounding box center [711, 310] width 293 height 24
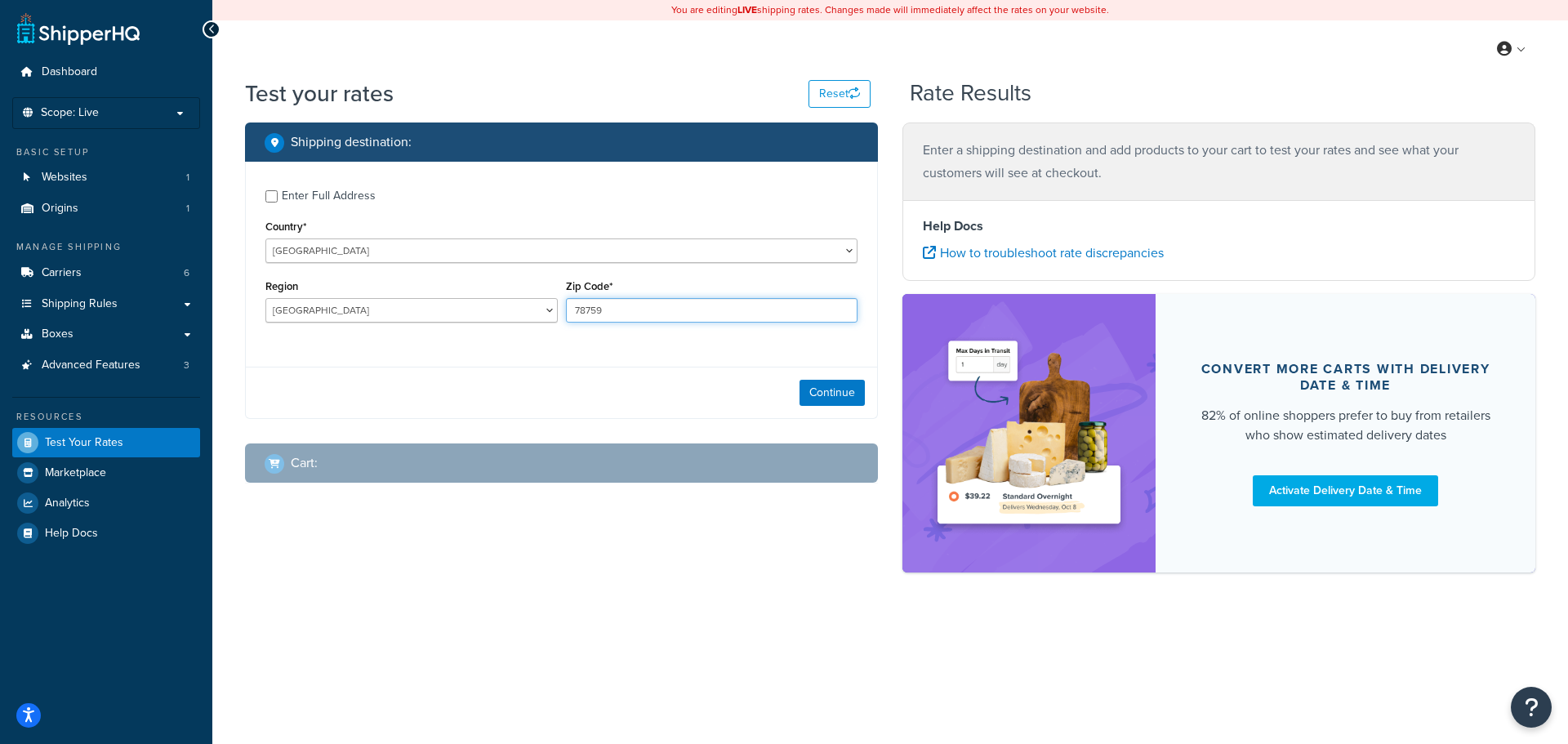
click at [676, 299] on input "78759" at bounding box center [711, 310] width 293 height 24
type input "1878"
click at [838, 389] on button "Continue" at bounding box center [832, 393] width 66 height 26
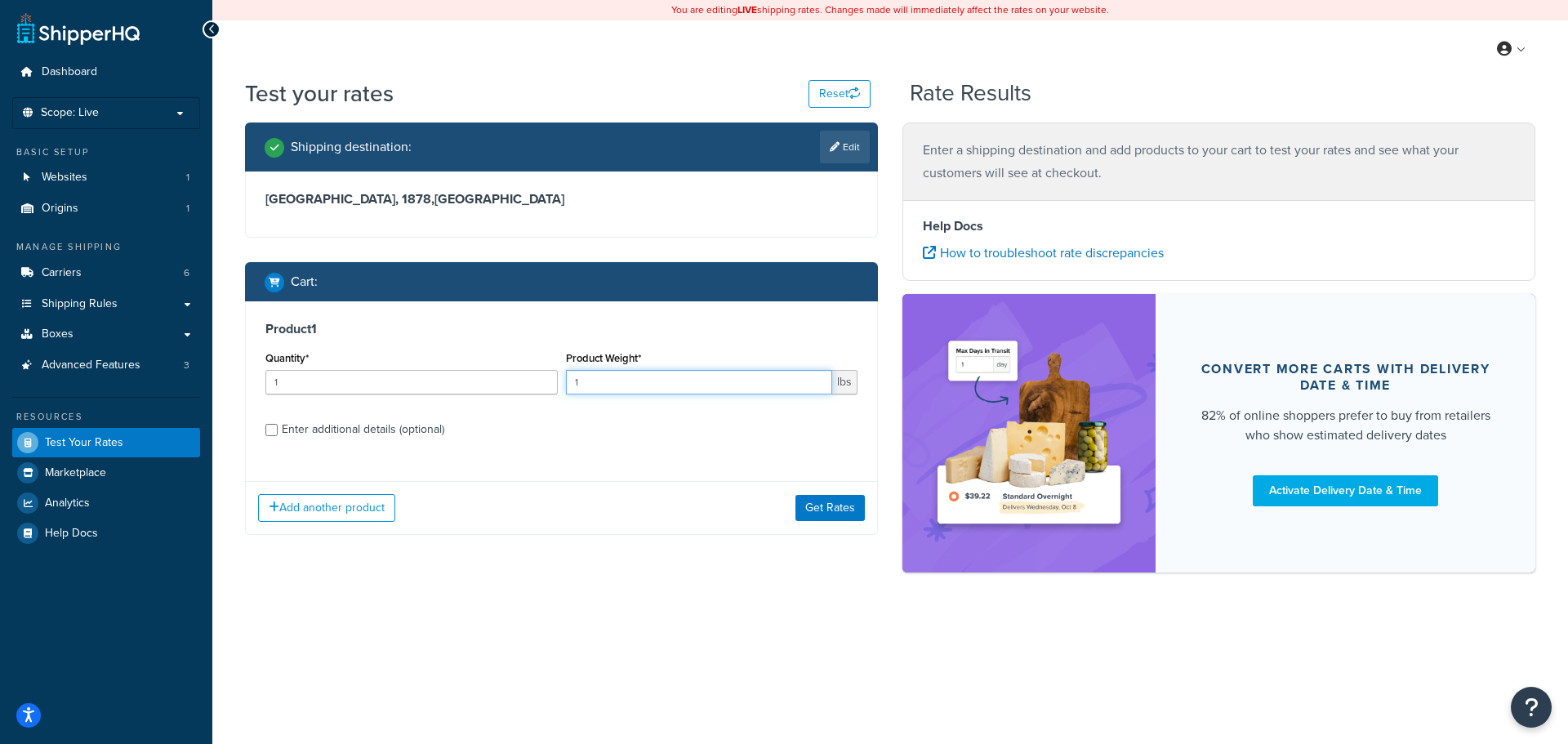
click at [651, 389] on input "1" at bounding box center [699, 381] width 267 height 24
type input "5"
click at [302, 422] on div "Enter additional details (optional)" at bounding box center [363, 429] width 162 height 22
click at [278, 424] on input "Enter additional details (optional)" at bounding box center [271, 430] width 12 height 12
checkbox input "true"
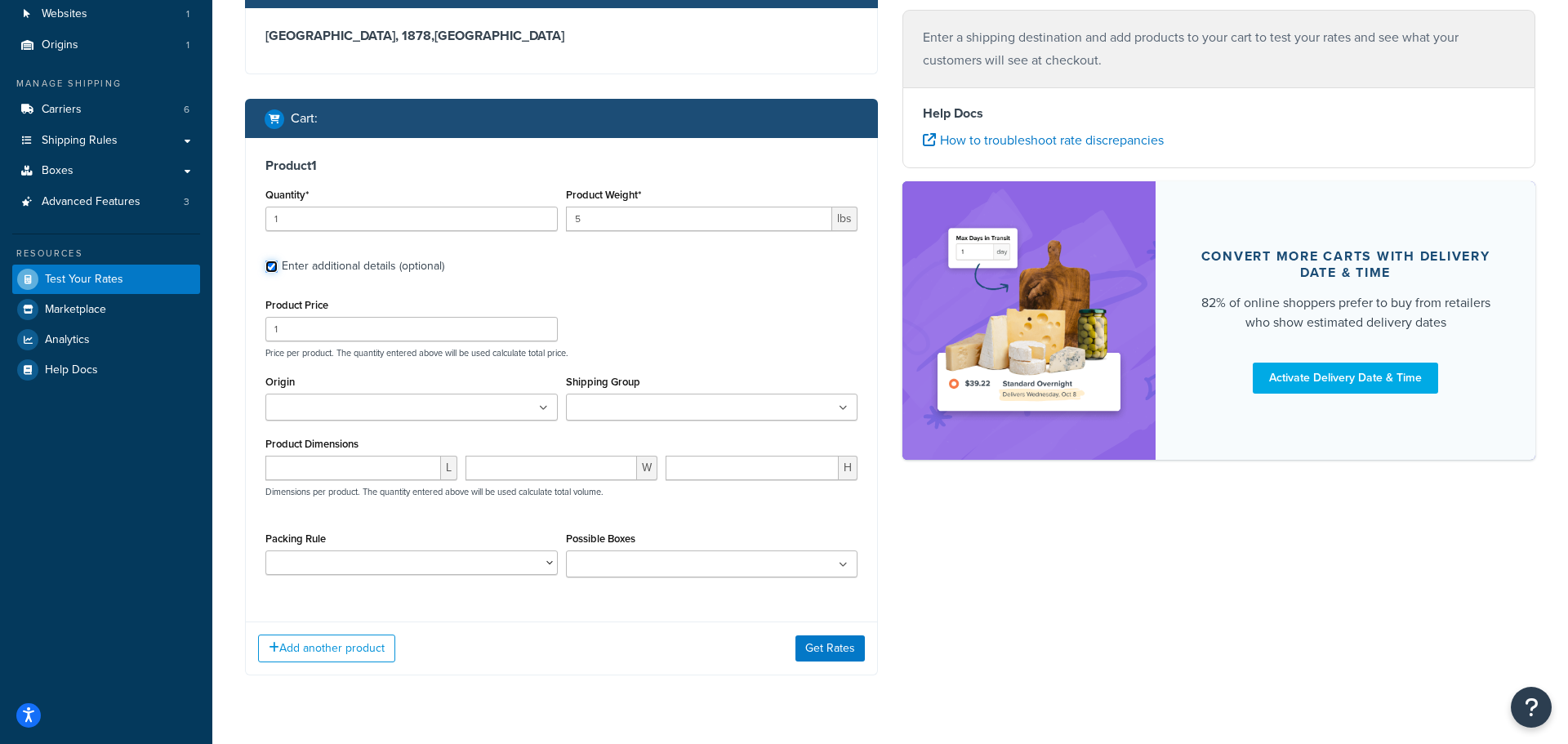
scroll to position [202, 0]
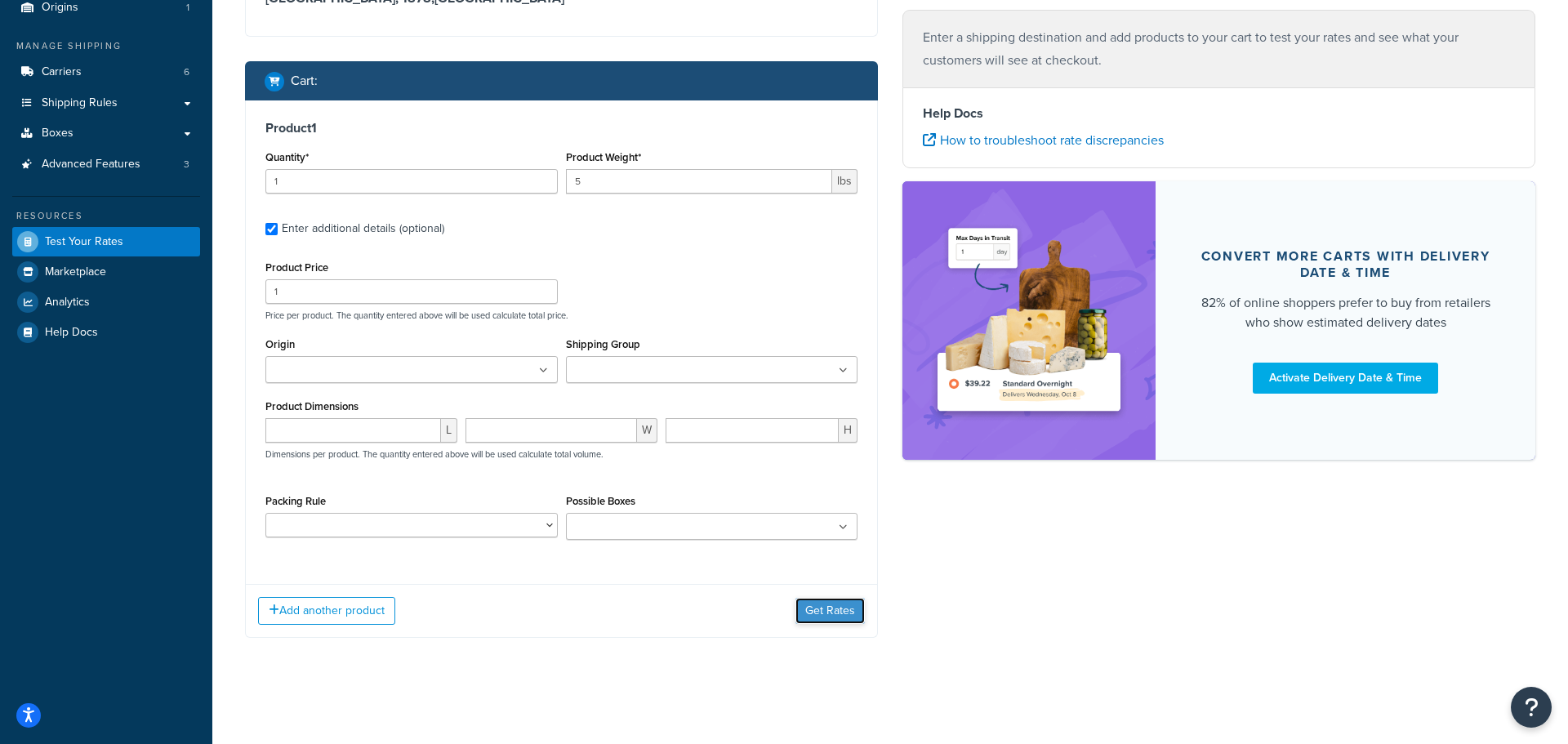
click at [840, 621] on button "Get Rates" at bounding box center [830, 610] width 69 height 26
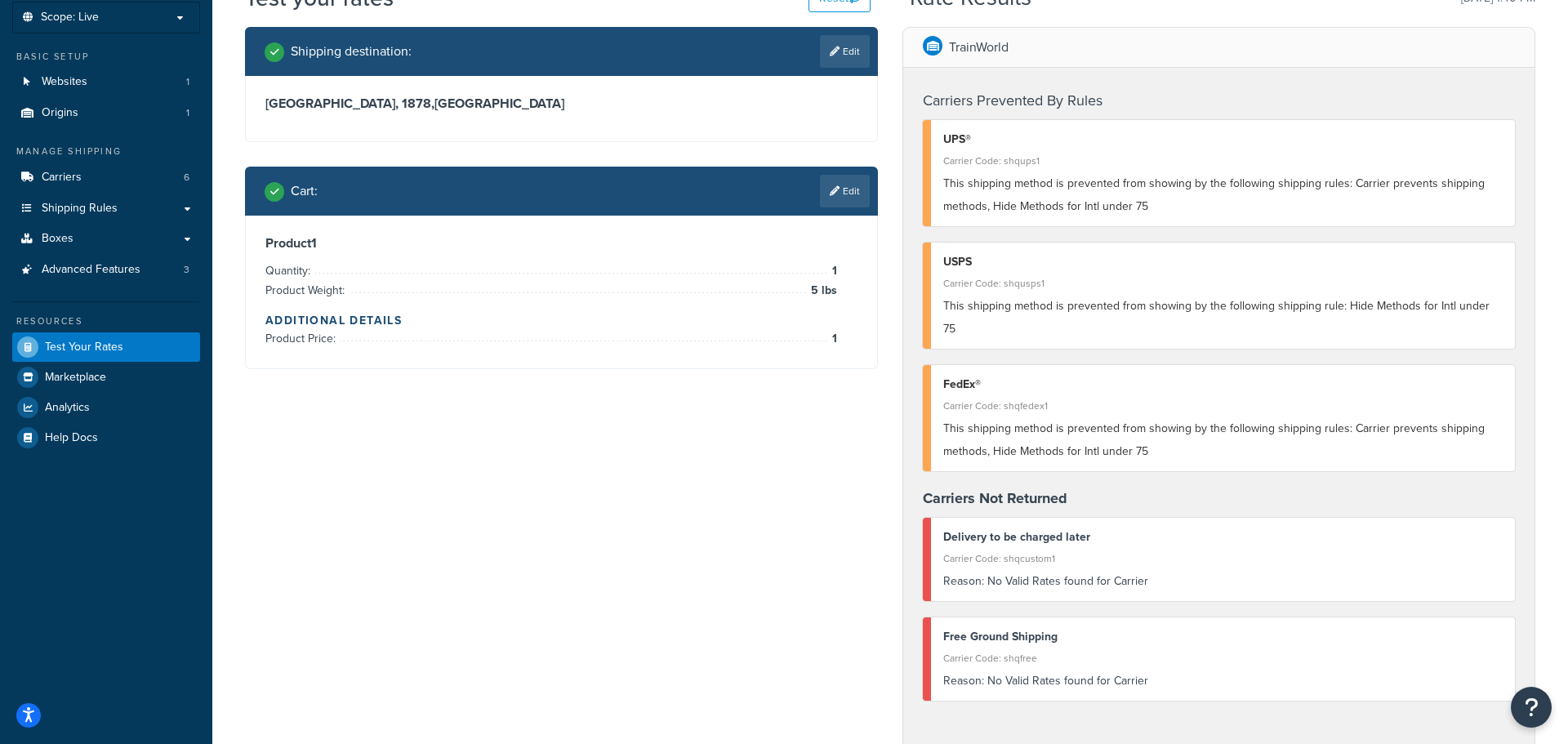
scroll to position [0, 0]
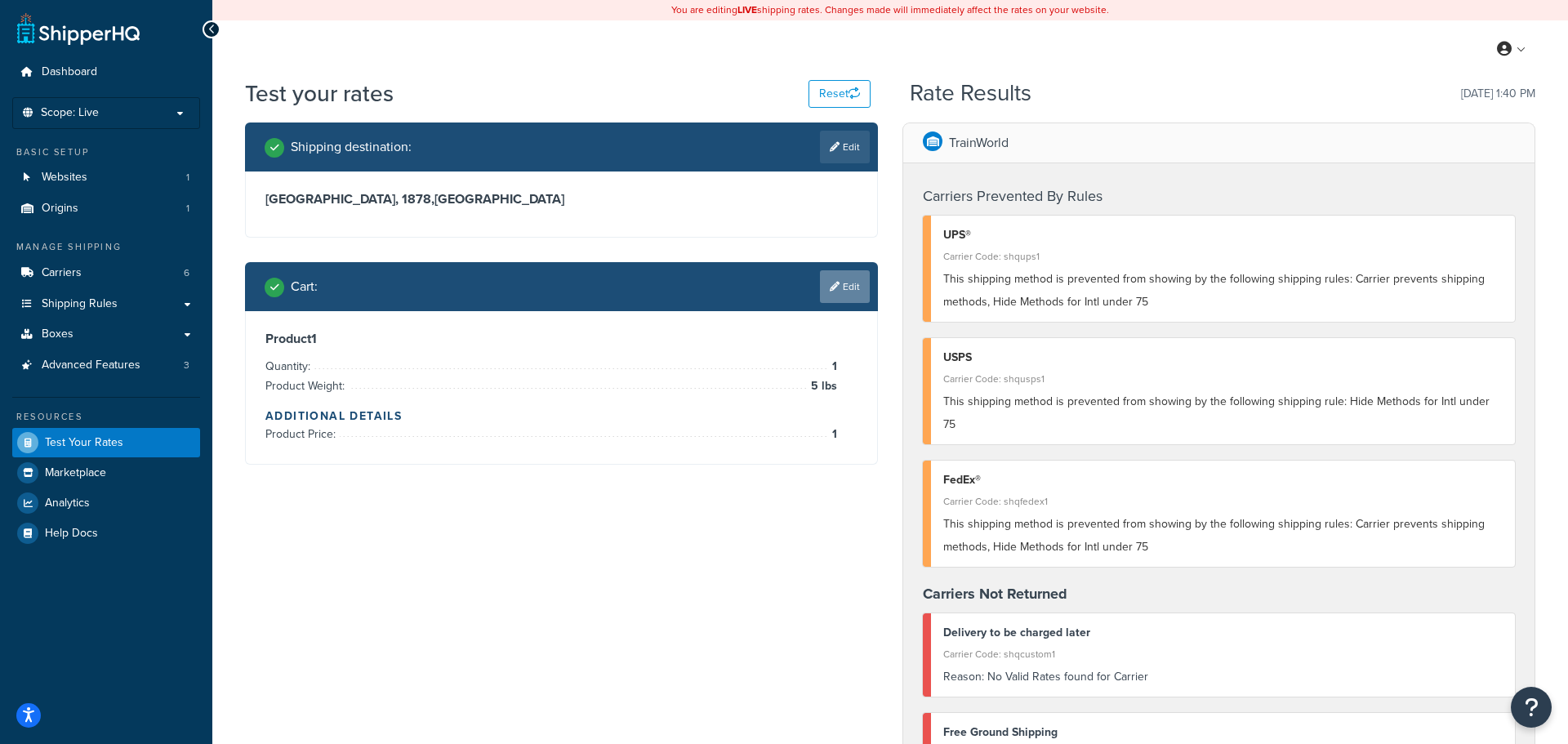
click at [863, 301] on link "Edit" at bounding box center [845, 287] width 50 height 33
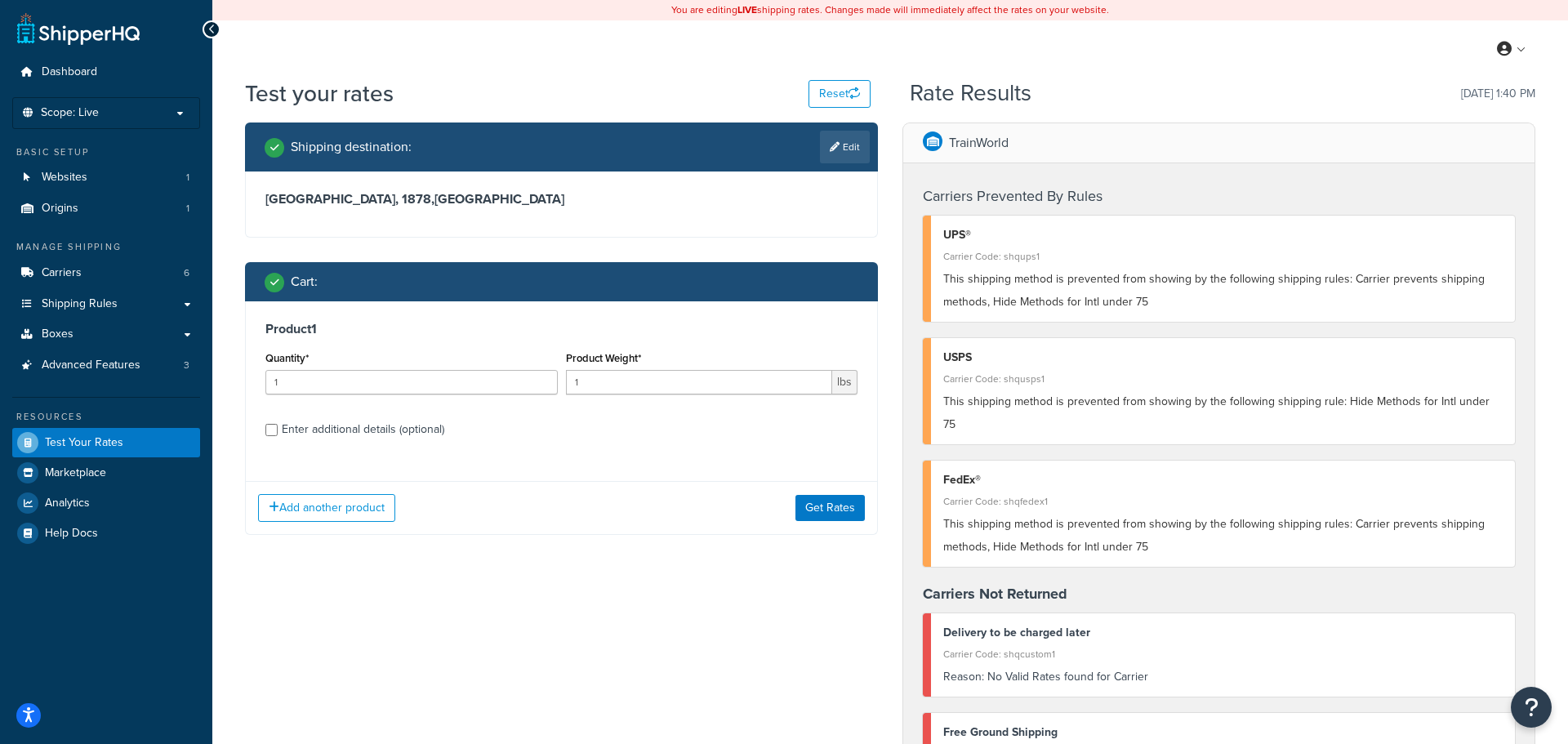
click at [372, 426] on div "Enter additional details (optional)" at bounding box center [363, 429] width 162 height 22
click at [278, 426] on input "Enter additional details (optional)" at bounding box center [271, 430] width 12 height 12
checkbox input "true"
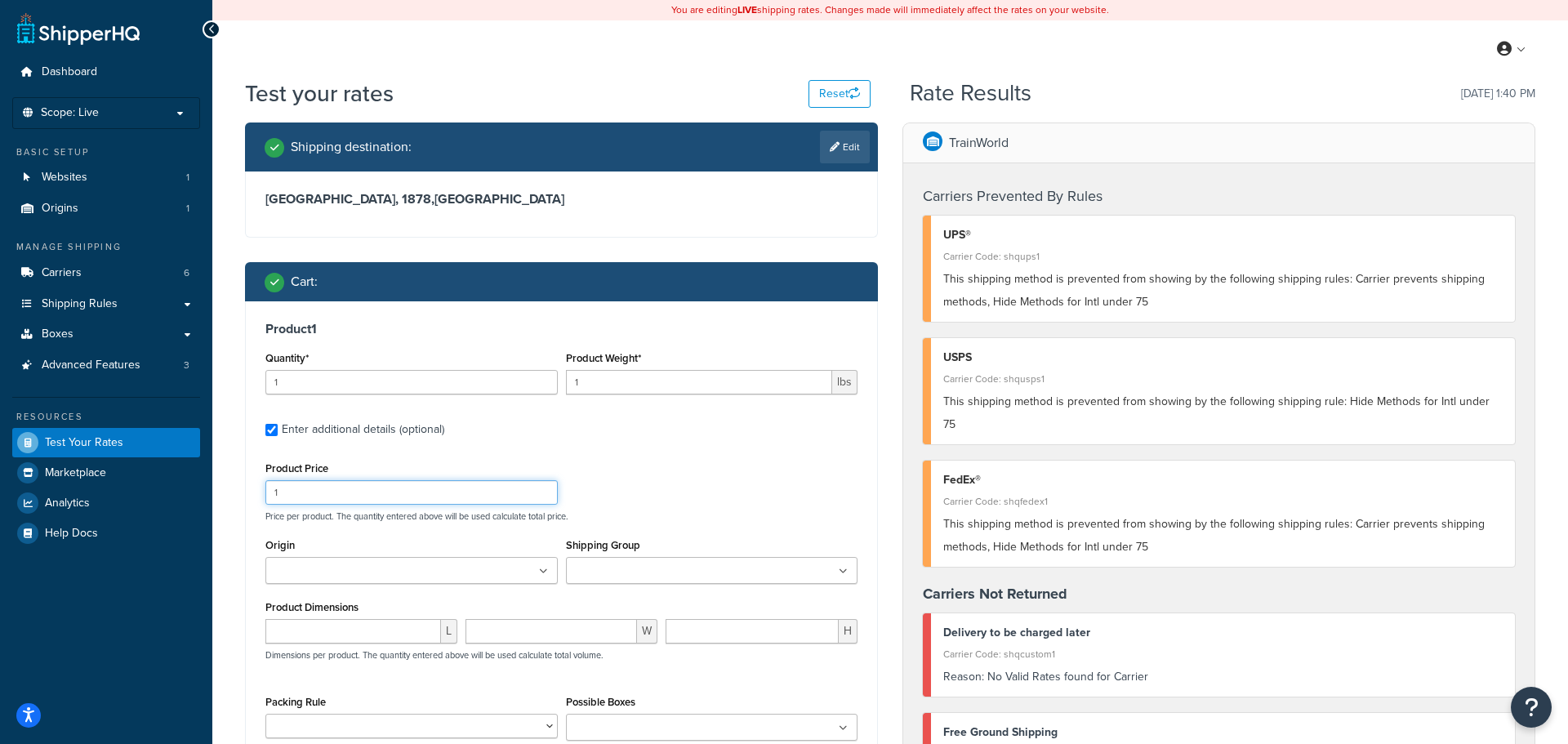
click at [308, 499] on input "1" at bounding box center [411, 492] width 293 height 24
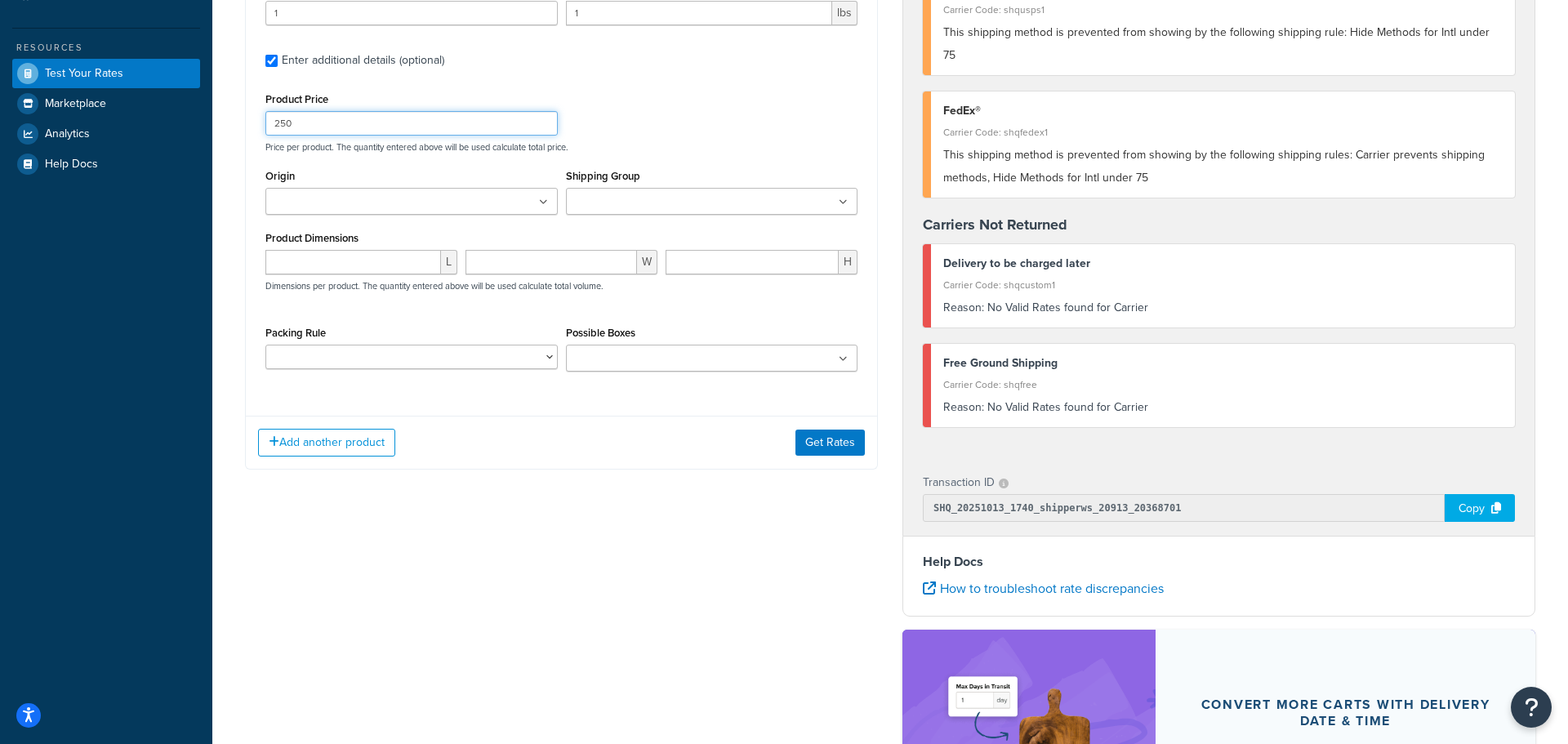
scroll to position [369, 0]
type input "250"
click at [838, 451] on button "Get Rates" at bounding box center [830, 442] width 69 height 26
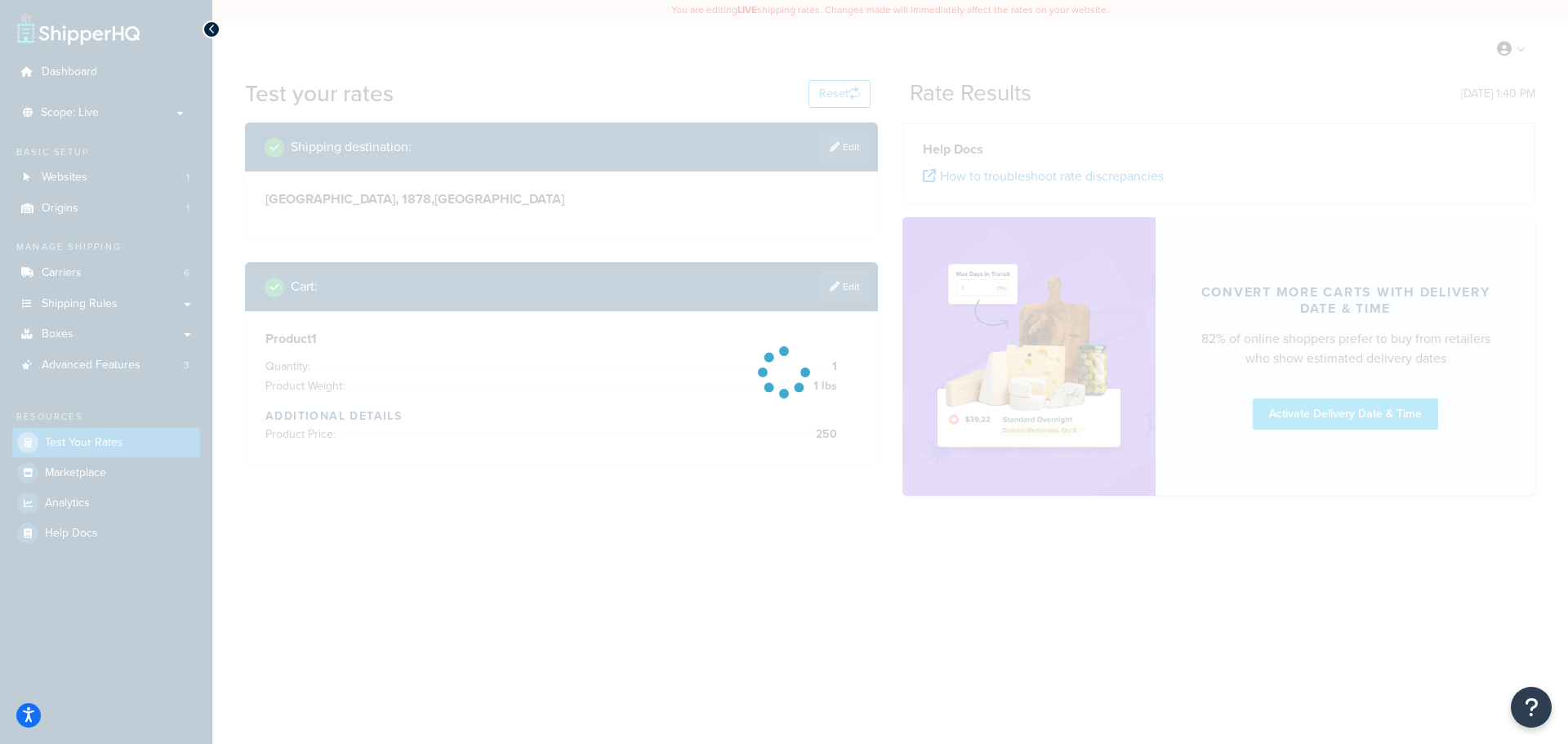
scroll to position [0, 0]
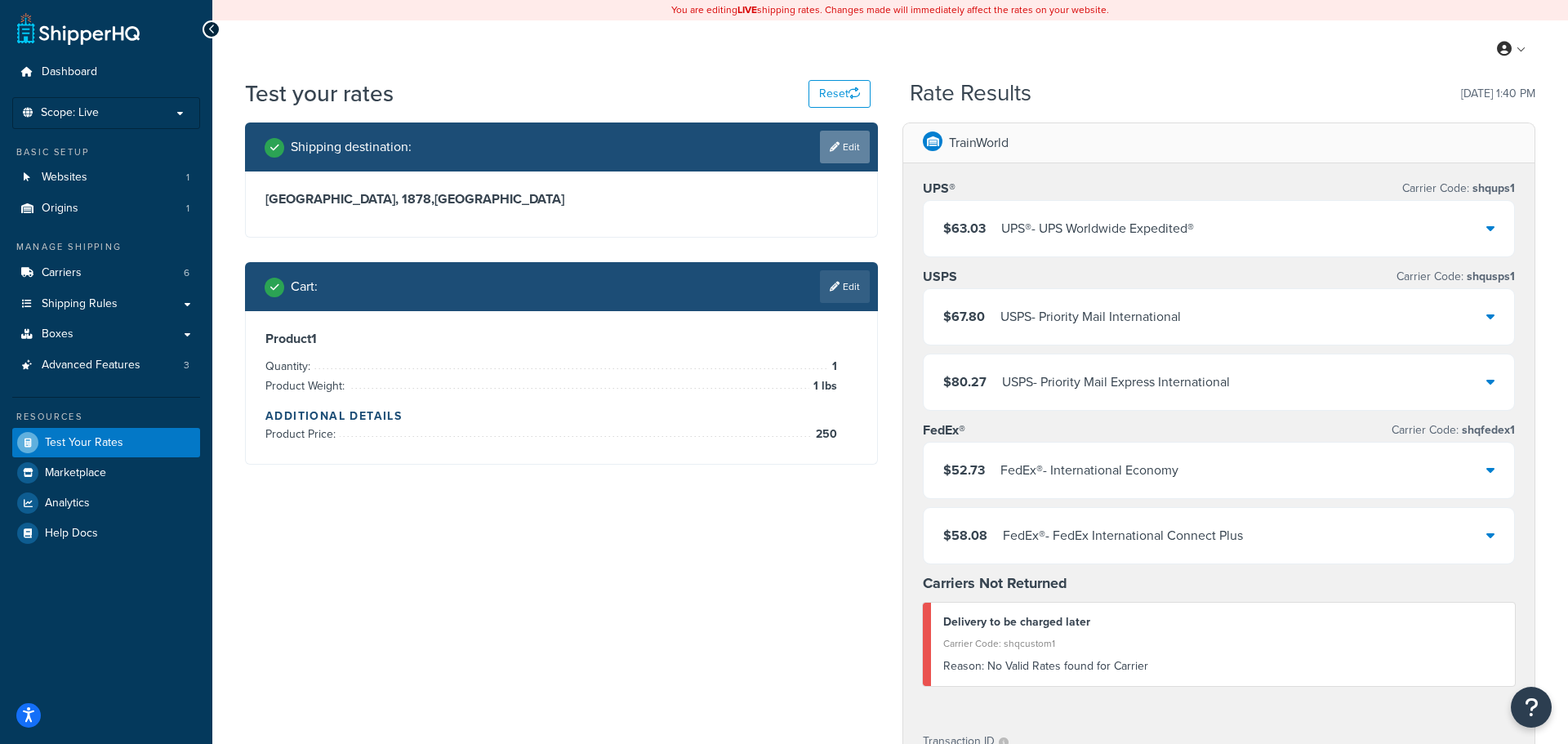
click at [844, 162] on link "Edit" at bounding box center [845, 147] width 50 height 33
select select "AR"
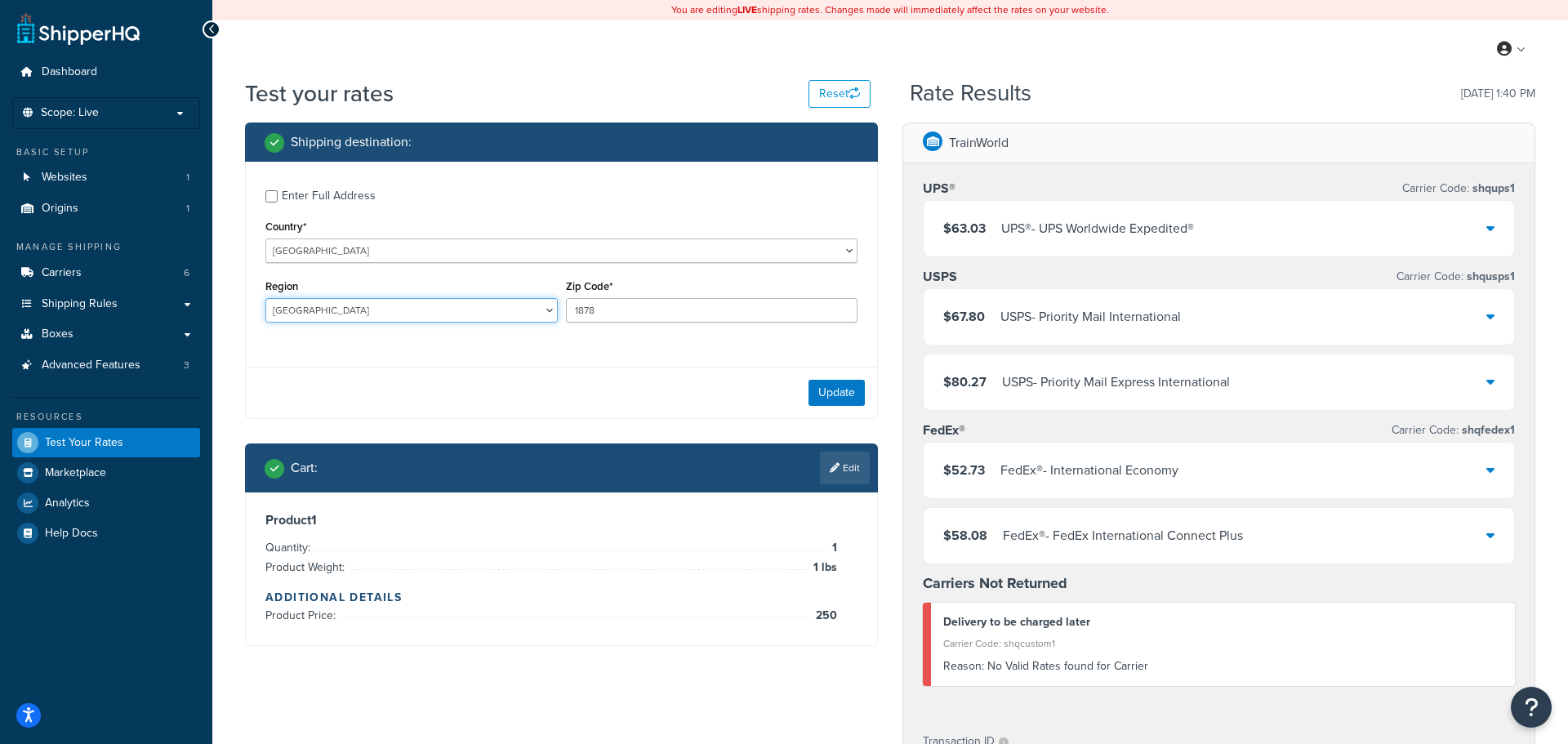
click at [464, 311] on select "Buenos Aires Capital federal Catamarca Chaco Chubut Cordoba Corrientes Entre Ri…" at bounding box center [411, 310] width 293 height 24
click at [674, 98] on div "Test your rates Reset" at bounding box center [558, 93] width 625 height 32
click at [339, 193] on div "Enter Full Address" at bounding box center [328, 196] width 94 height 22
click at [278, 193] on input "Enter Full Address" at bounding box center [271, 196] width 12 height 12
checkbox input "true"
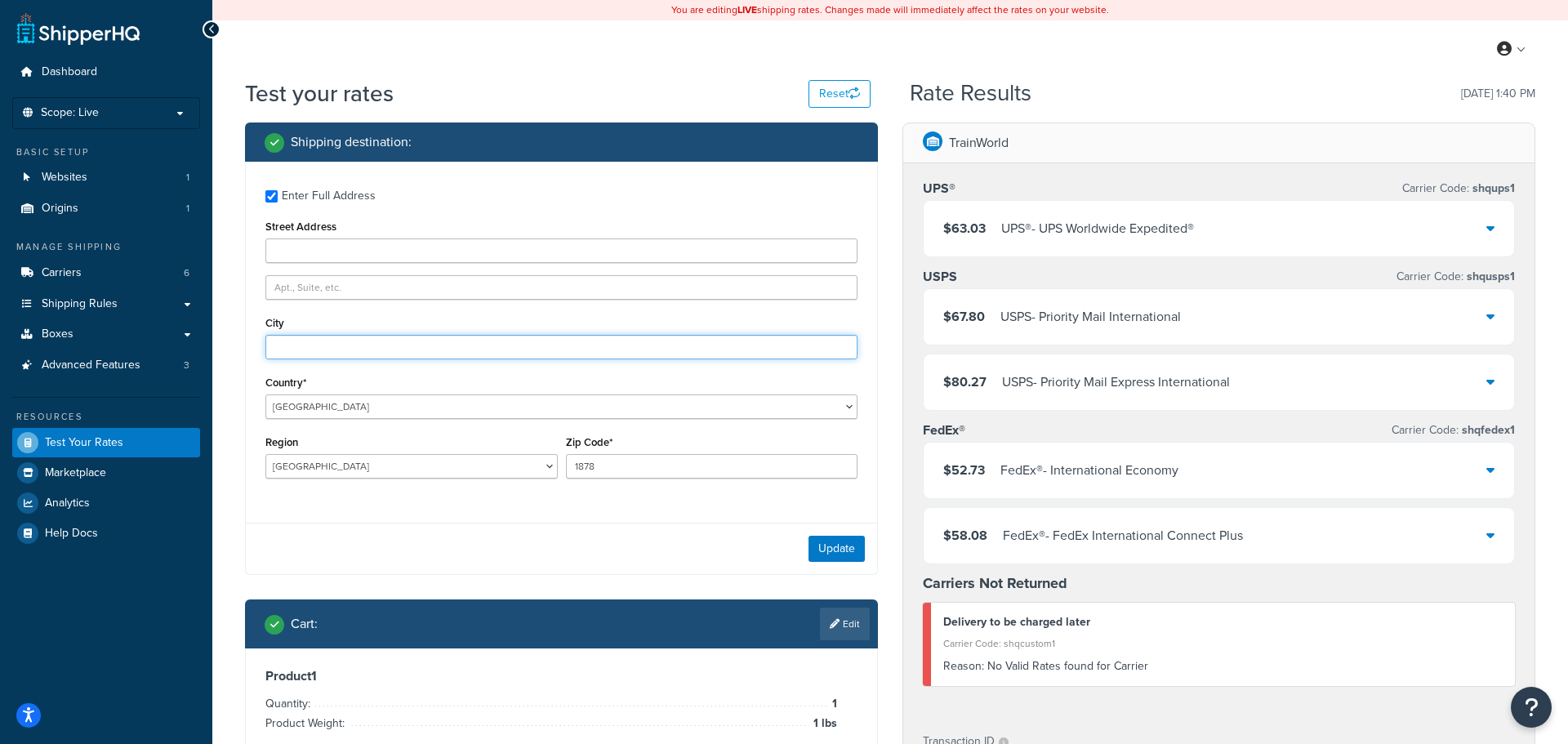
click at [375, 357] on input "City" at bounding box center [561, 347] width 592 height 24
paste input "Quilmes"
type input "Quilmes"
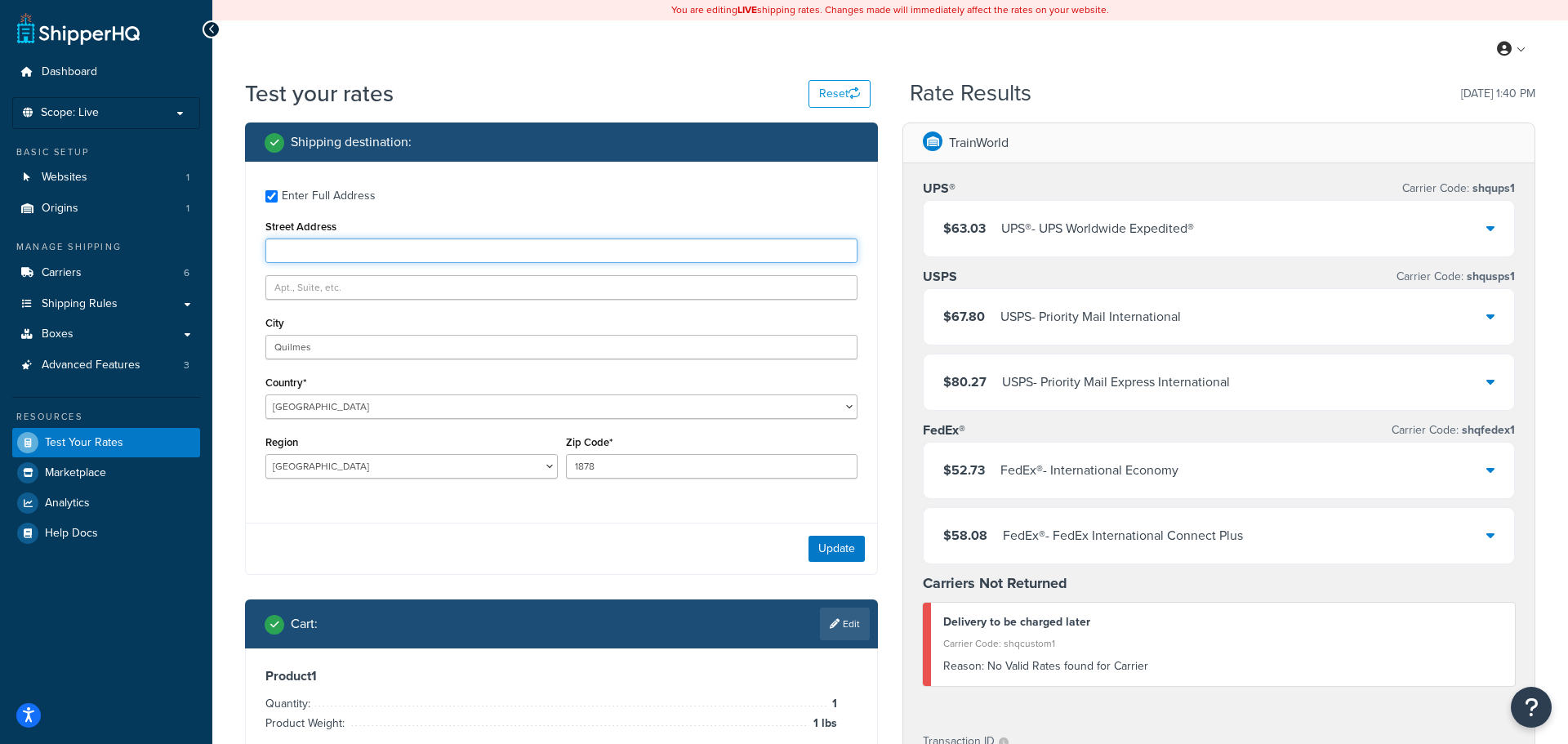
click at [650, 254] on input "Street Address" at bounding box center [561, 250] width 592 height 24
paste input "Leandro N. Alem N° 79"
type input "Leandro N. Alem N° 79"
click at [452, 289] on input "text" at bounding box center [561, 287] width 592 height 24
paste input "Piso 4 - Dpto D"
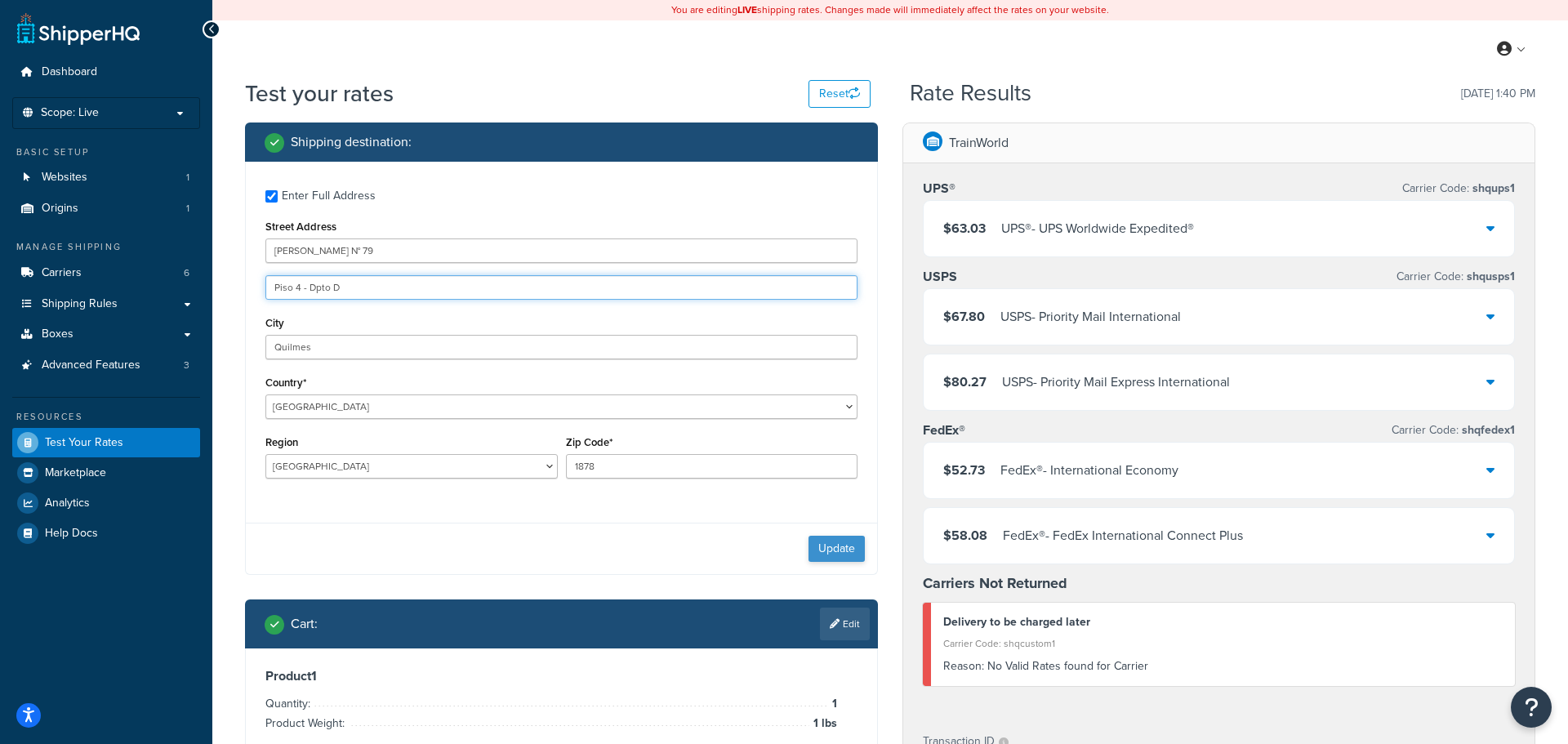
type input "Piso 4 - Dpto D"
click at [857, 554] on button "Update" at bounding box center [836, 548] width 56 height 26
